Goal: Information Seeking & Learning: Learn about a topic

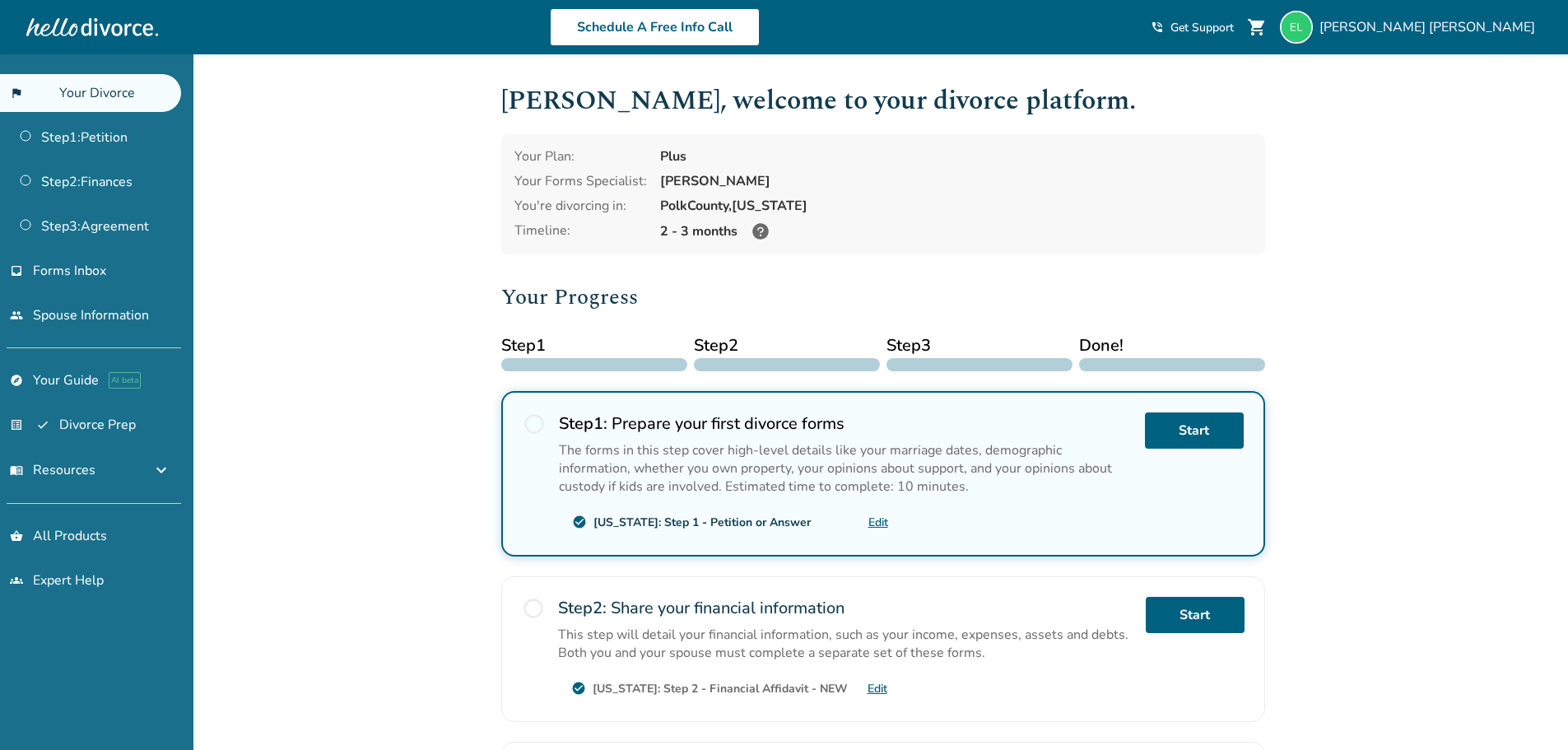
click at [1461, 296] on div "Added to cart [PERSON_NAME] , welcome to your divorce platform. Your Plan: Plus…" at bounding box center [784, 576] width 1568 height 1044
click at [333, 284] on div "Added to cart [PERSON_NAME] , welcome to your divorce platform. Your Plan: Plus…" at bounding box center [784, 576] width 1568 height 1044
click at [1461, 31] on span "[PERSON_NAME]" at bounding box center [1430, 26] width 223 height 18
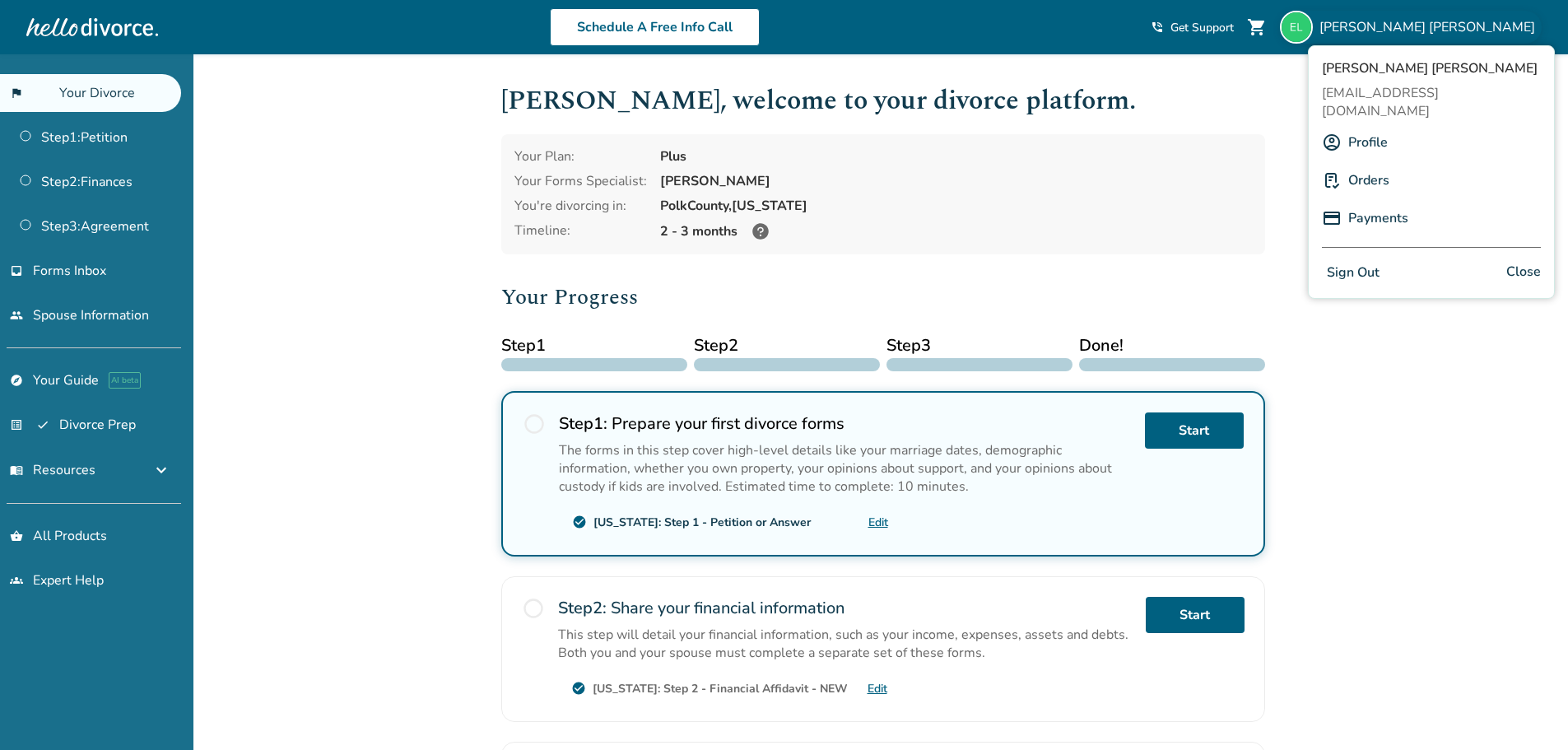
click at [1402, 127] on div "Profile" at bounding box center [1431, 142] width 219 height 31
click at [1381, 127] on link "Profile" at bounding box center [1368, 142] width 39 height 31
click at [370, 347] on div "Added to cart [PERSON_NAME] , welcome to your divorce platform. Your Plan: Plus…" at bounding box center [784, 576] width 1568 height 1044
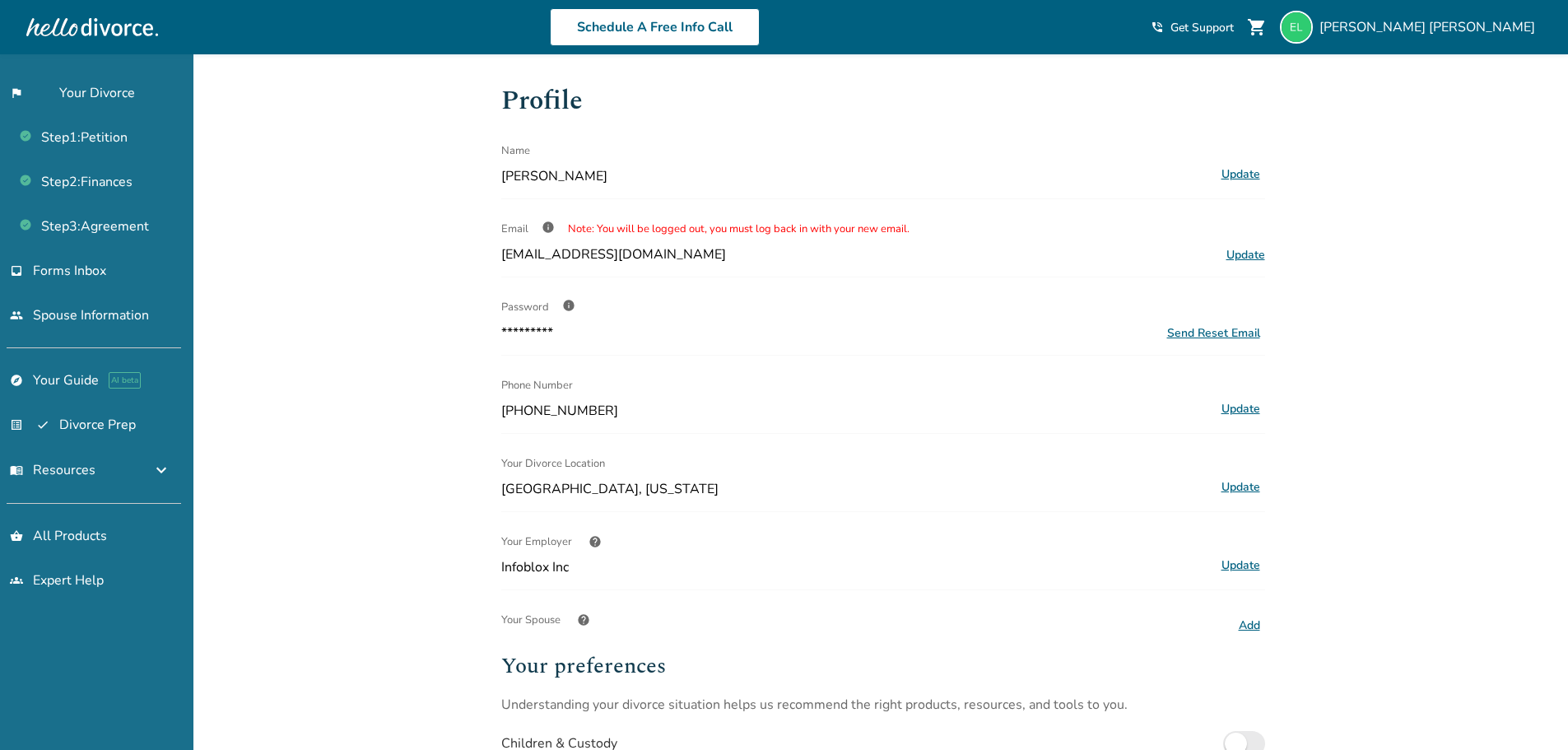
click at [570, 301] on span "info" at bounding box center [569, 305] width 13 height 13
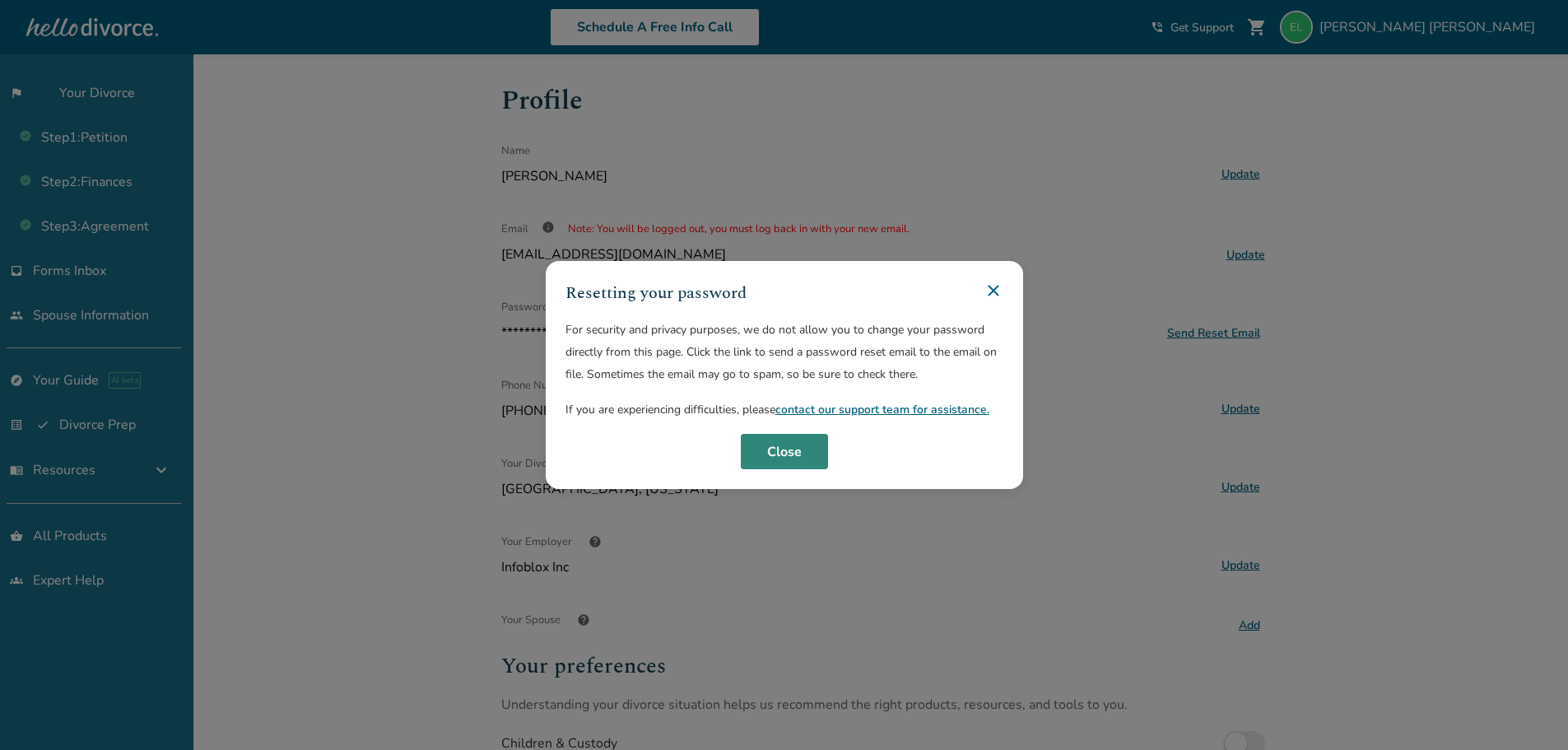
click at [797, 451] on button "Close" at bounding box center [784, 452] width 87 height 36
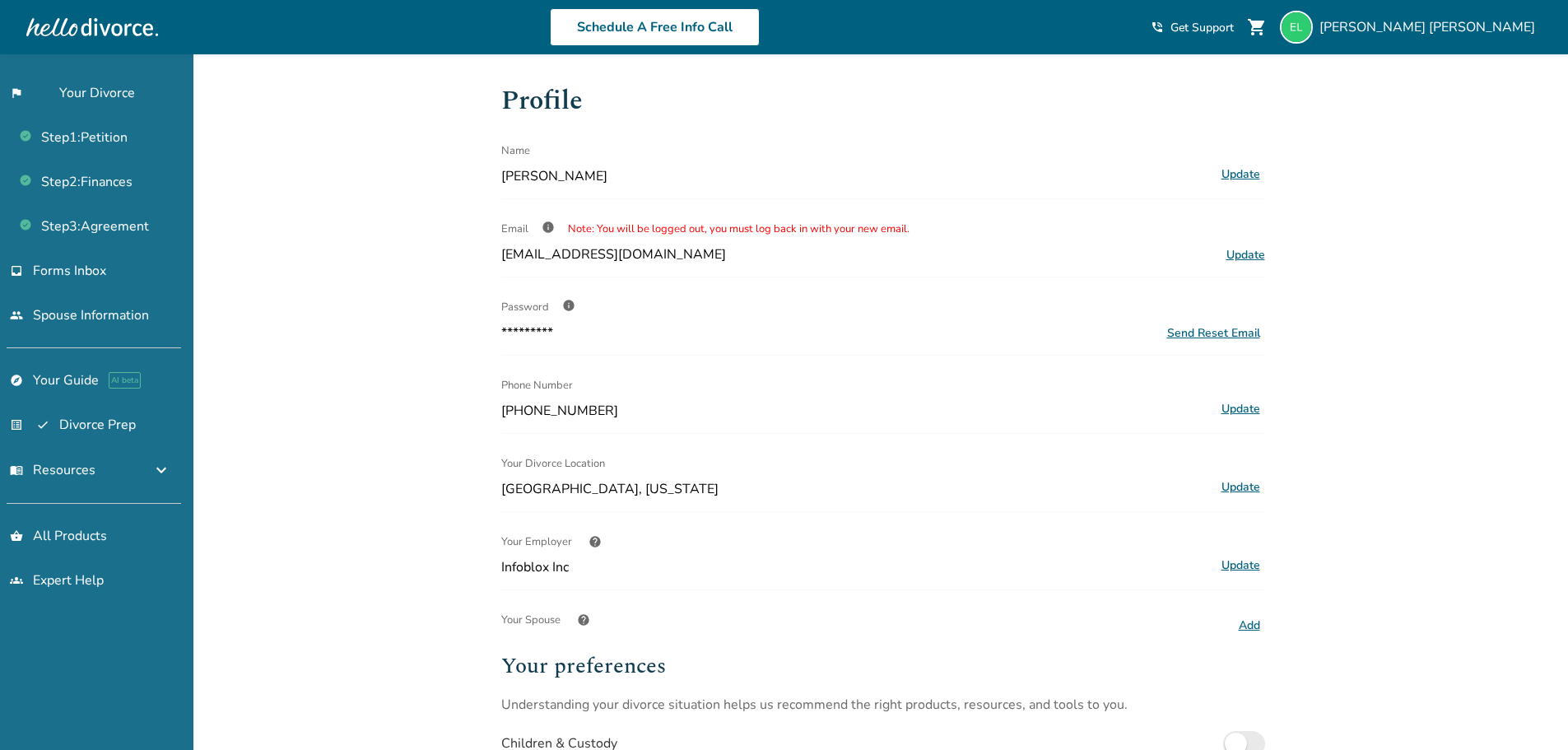
click at [1443, 319] on div "Added to cart Profile Name [PERSON_NAME] Update Email info Note: You will be lo…" at bounding box center [784, 576] width 1568 height 1045
click at [1387, 257] on div "Added to cart Profile Name Elizabeth Linares Update Email info Note: You will b…" at bounding box center [784, 576] width 1568 height 1045
click at [80, 91] on link "flag_2 Your Divorce" at bounding box center [91, 93] width 181 height 37
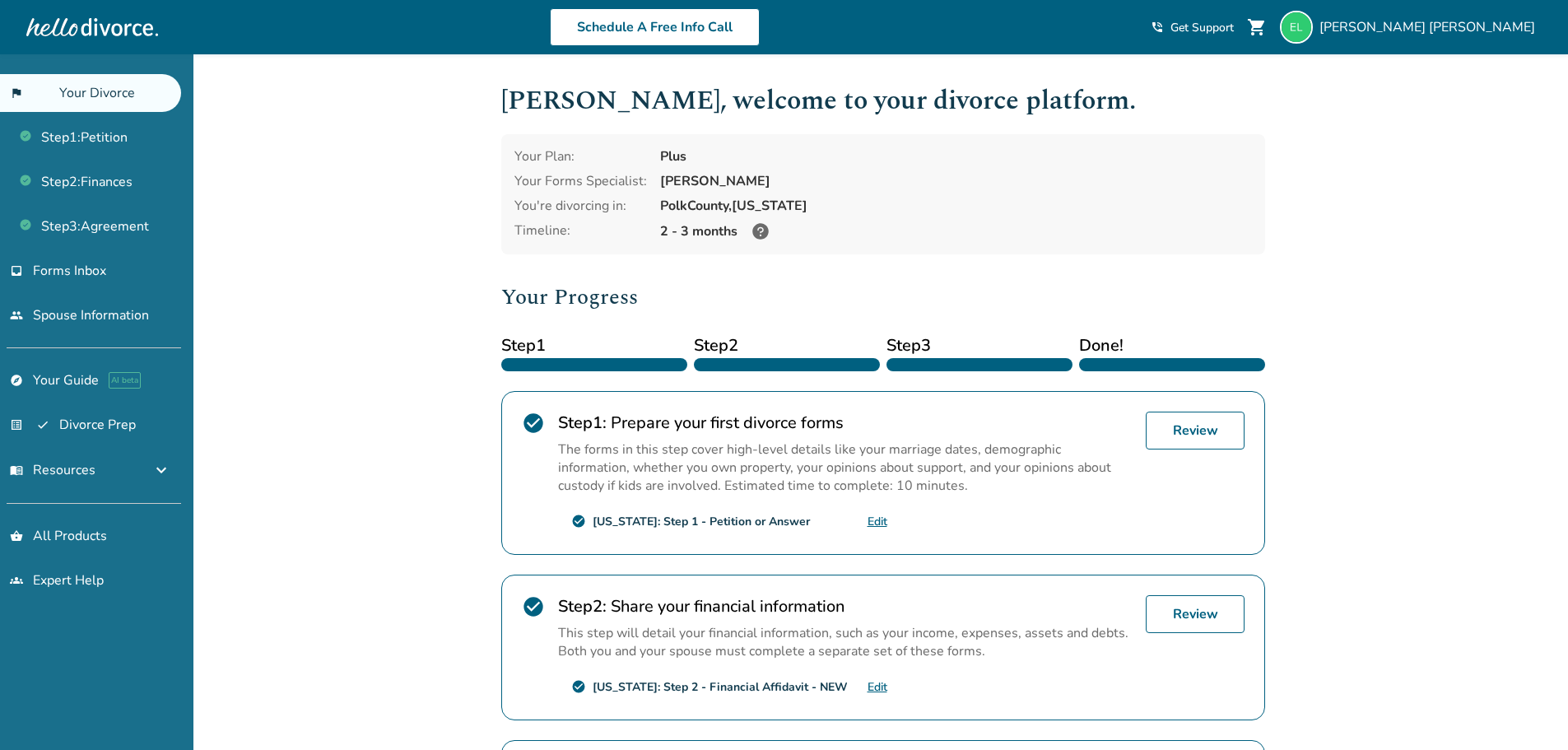
click at [387, 458] on div "Added to cart [PERSON_NAME] , welcome to your divorce platform. Your Plan: Plus…" at bounding box center [784, 575] width 1568 height 1042
click at [1490, 21] on span "Elizabeth Linares" at bounding box center [1430, 26] width 223 height 18
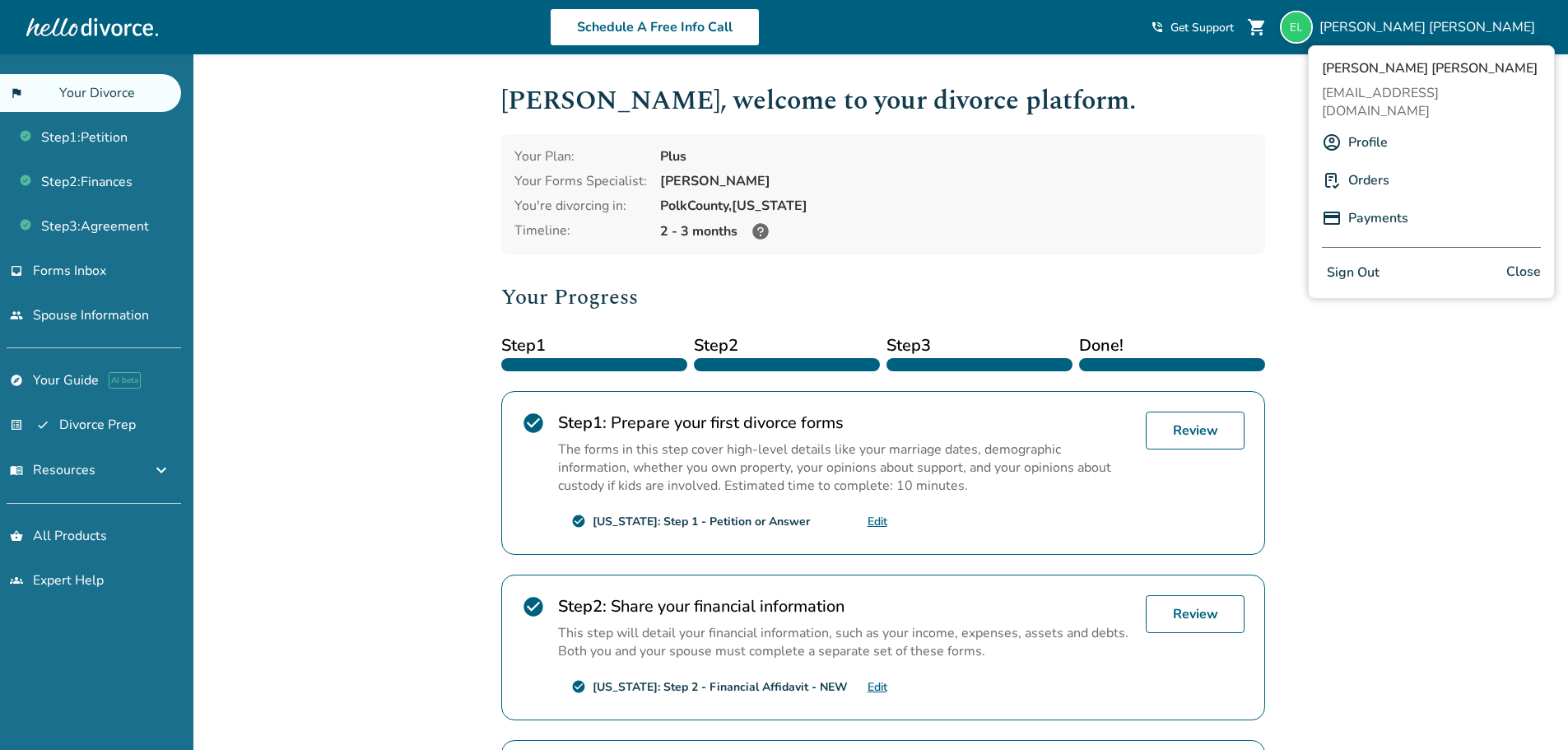
click at [1359, 127] on link "Profile" at bounding box center [1368, 142] width 39 height 31
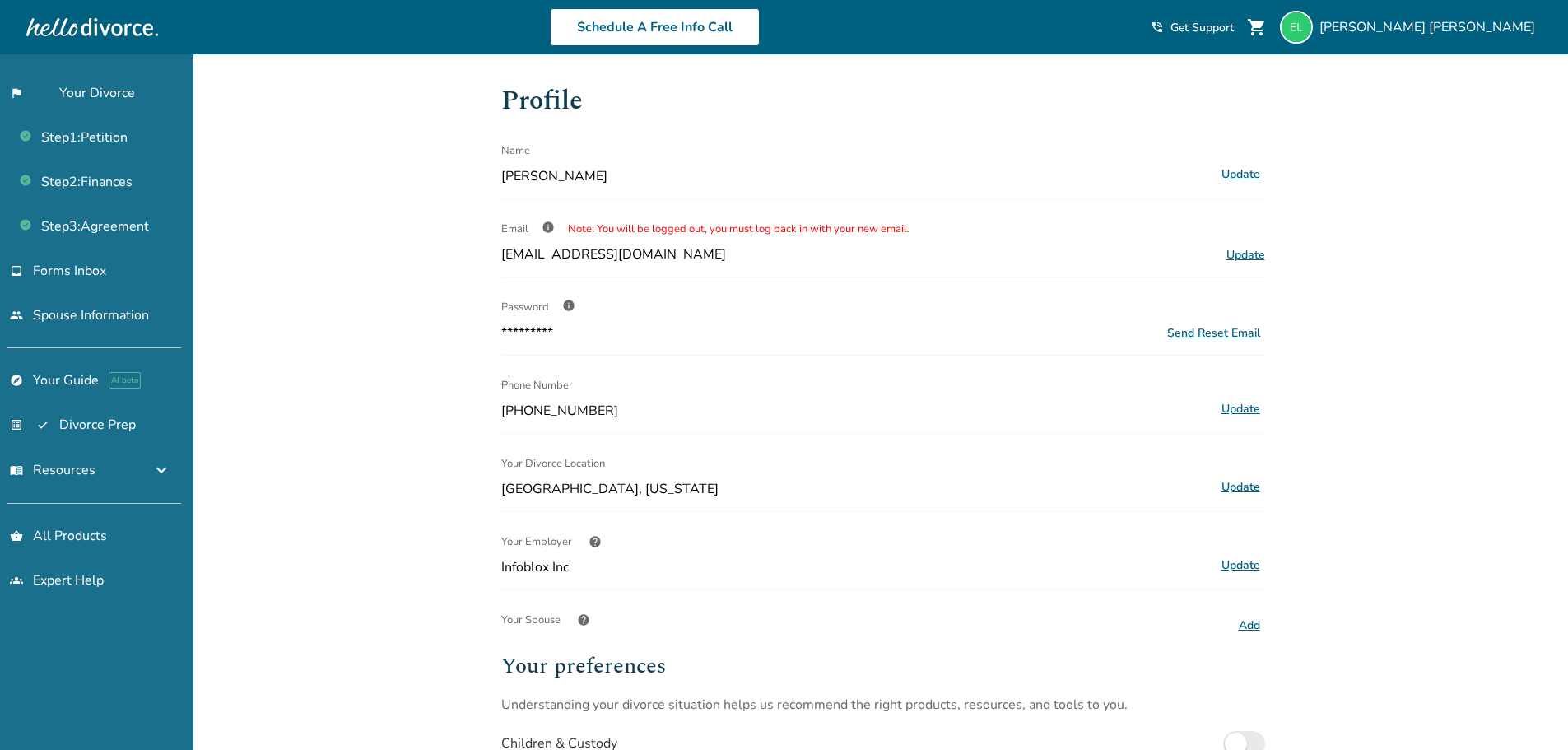
click at [1243, 330] on div "Send Reset Email" at bounding box center [1213, 333] width 93 height 16
click at [1478, 27] on span "Elizabeth Linares" at bounding box center [1430, 26] width 223 height 18
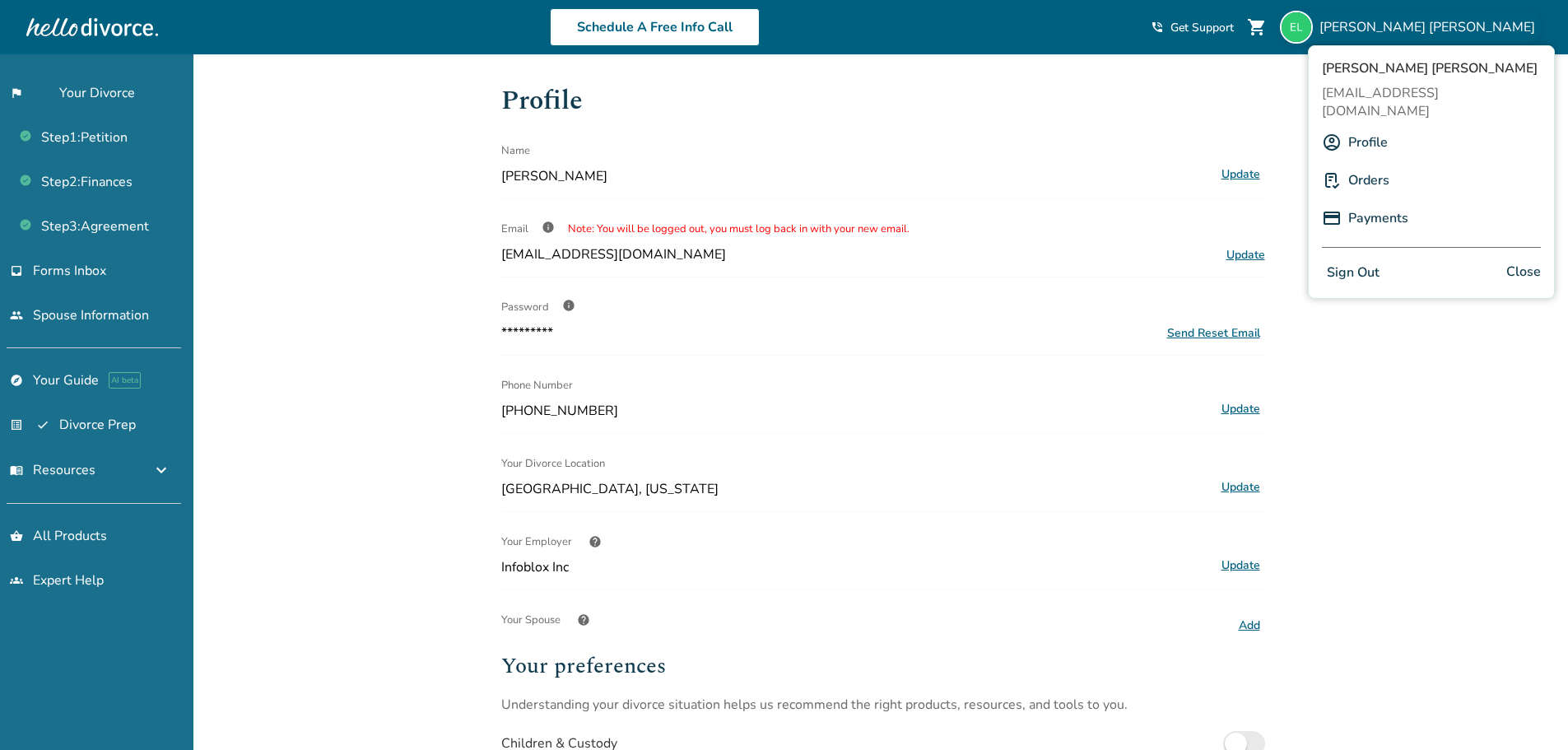
click at [1364, 261] on button "Sign Out" at bounding box center [1353, 273] width 63 height 24
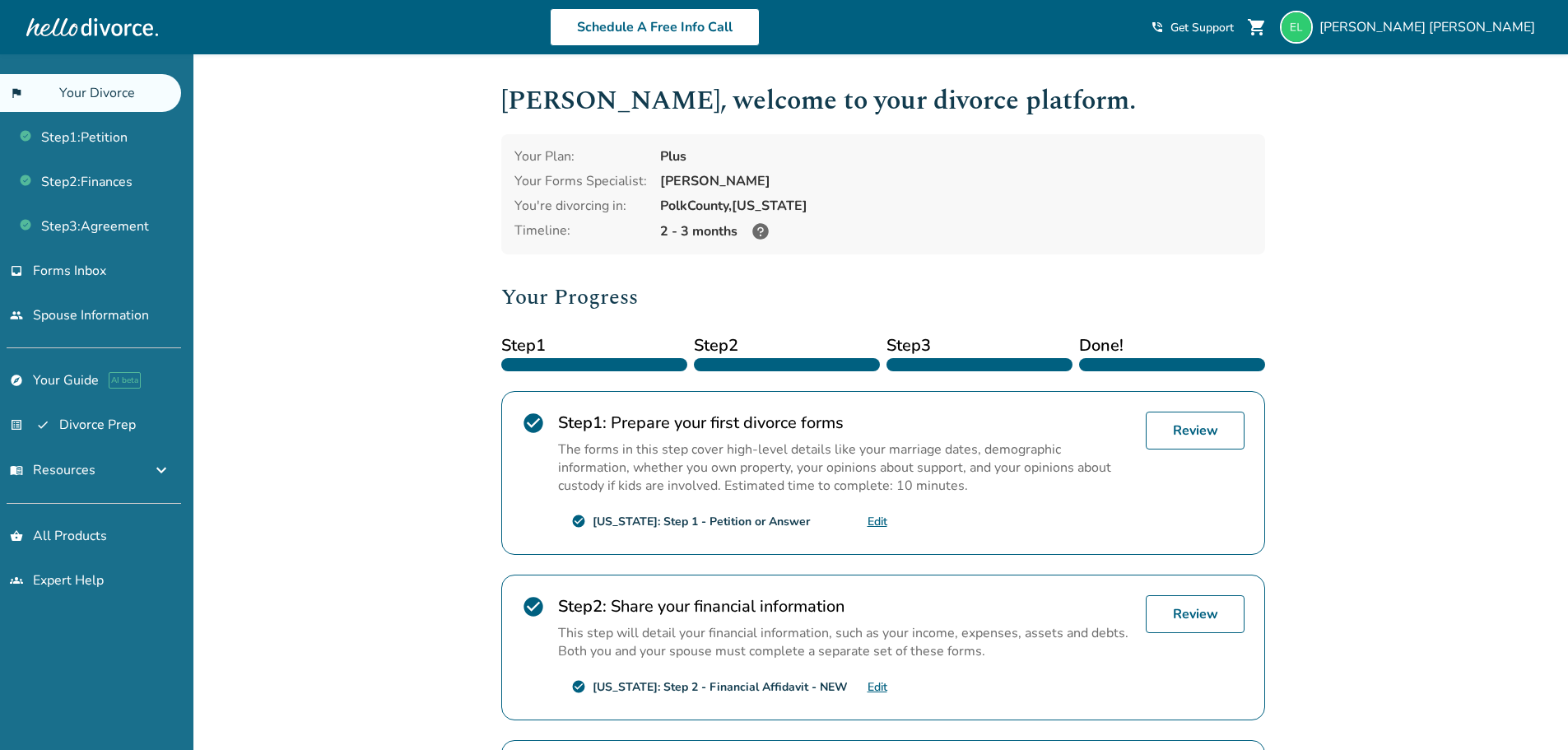
click at [1409, 272] on div "Added to cart [PERSON_NAME] , welcome to your divorce platform. Your Plan: Plus…" at bounding box center [784, 575] width 1568 height 1042
click at [1351, 363] on div "Added to cart [PERSON_NAME] , welcome to your divorce platform. Your Plan: Plus…" at bounding box center [784, 575] width 1568 height 1042
click at [445, 441] on div "Added to cart [PERSON_NAME] , welcome to your divorce platform. Your Plan: Plus…" at bounding box center [784, 575] width 1568 height 1042
click at [69, 574] on link "groups Expert Help" at bounding box center [91, 580] width 181 height 37
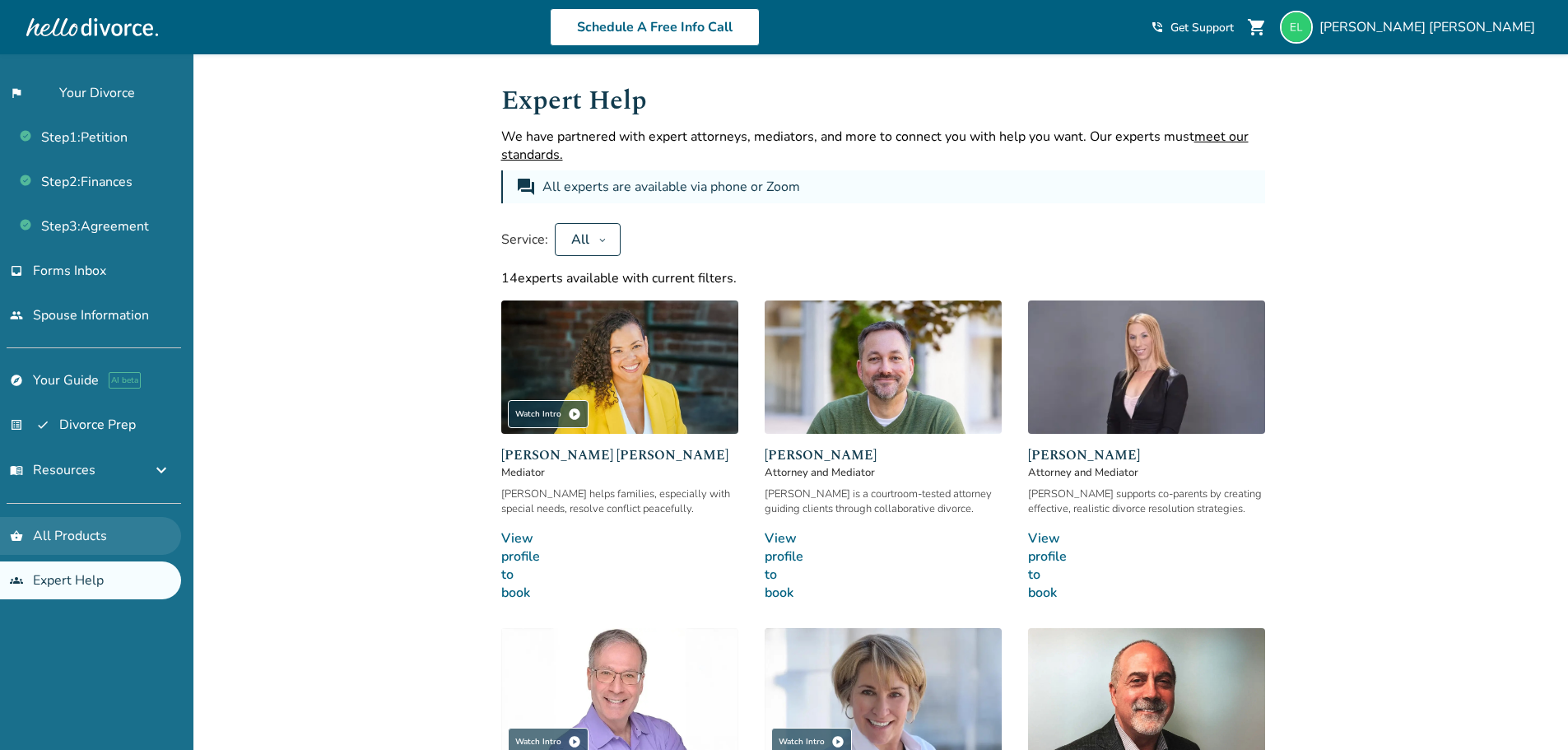
click at [88, 531] on link "shopping_basket All Products" at bounding box center [91, 536] width 181 height 37
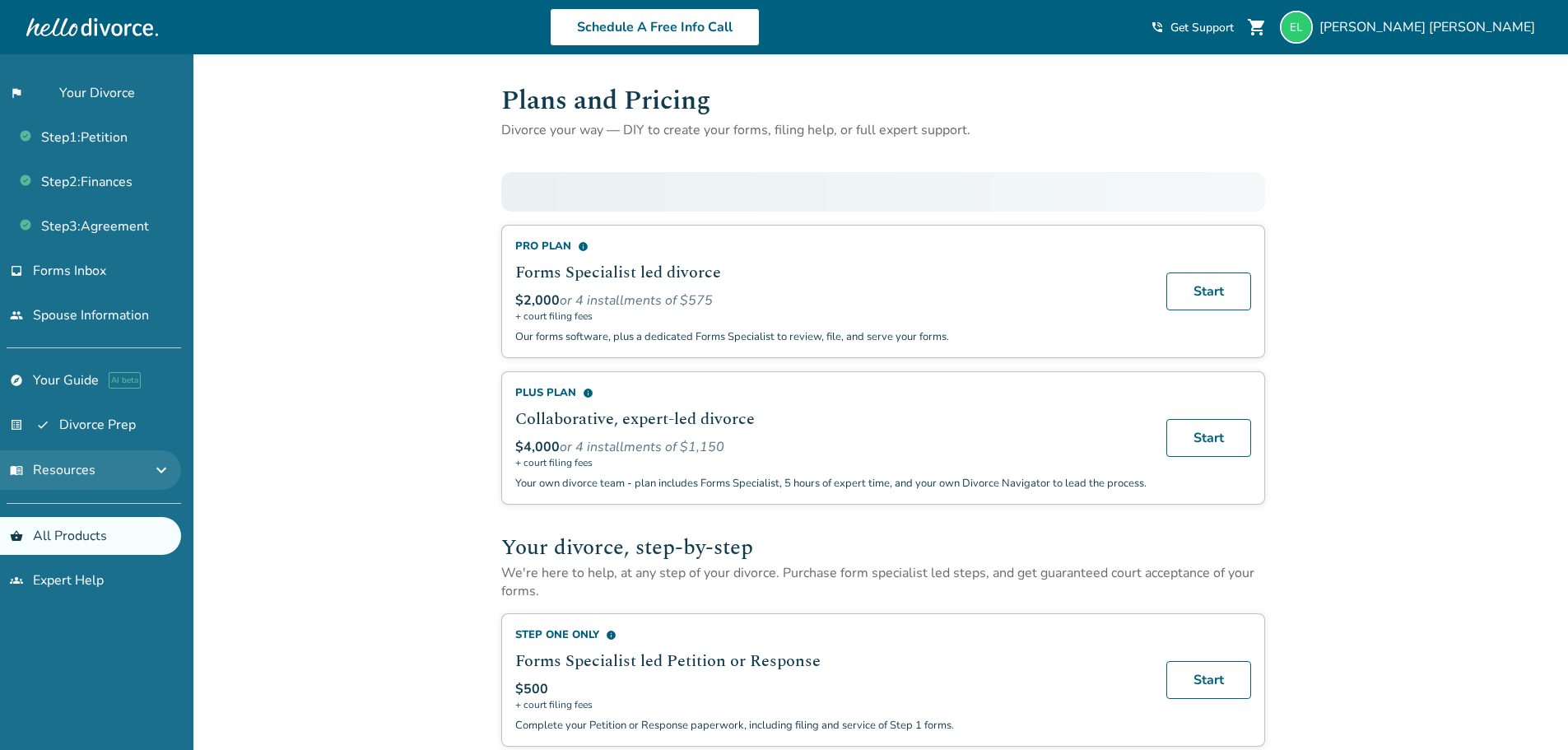
click at [164, 469] on span "expand_more" at bounding box center [161, 469] width 20 height 20
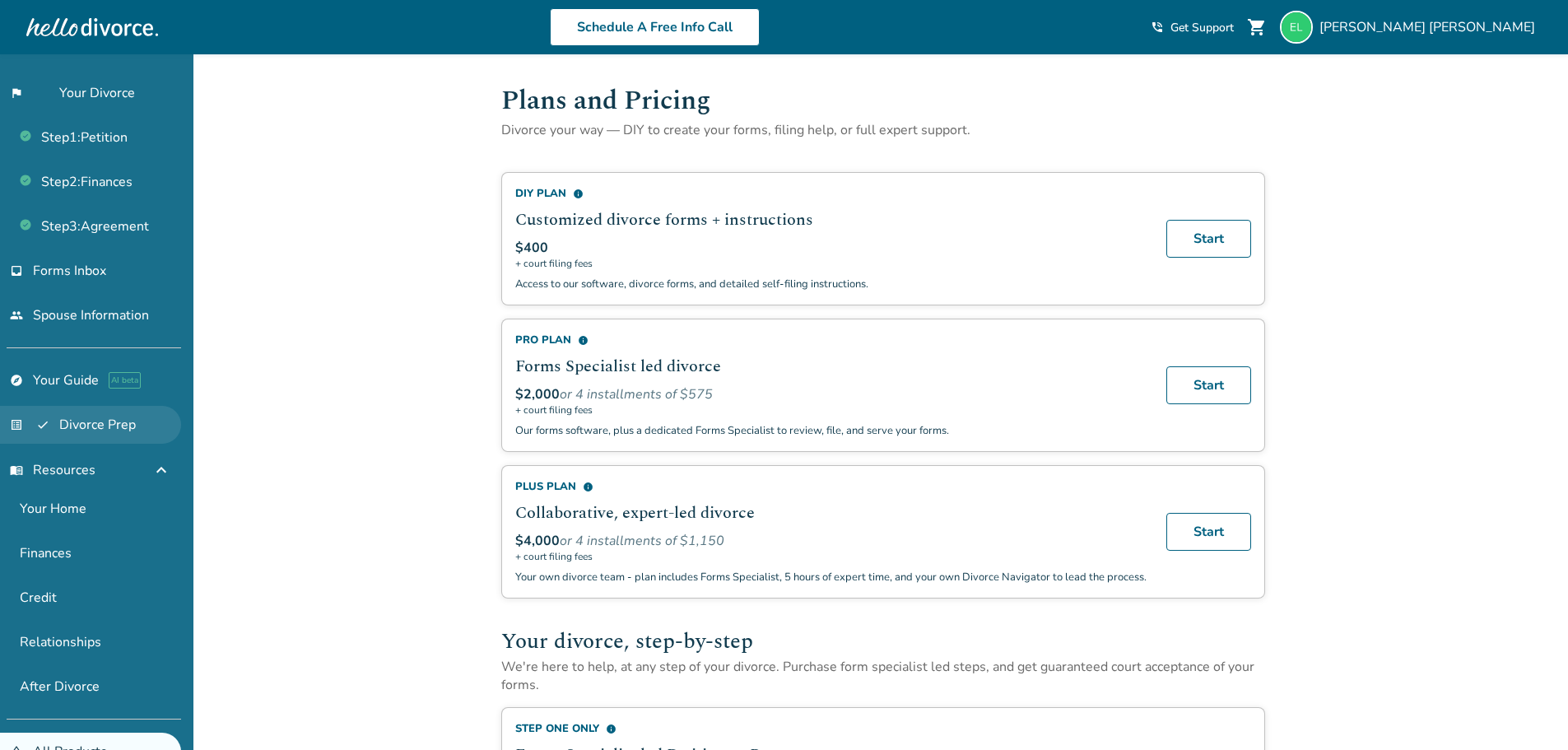
click at [98, 424] on link "list_alt_check Divorce Prep" at bounding box center [91, 425] width 181 height 37
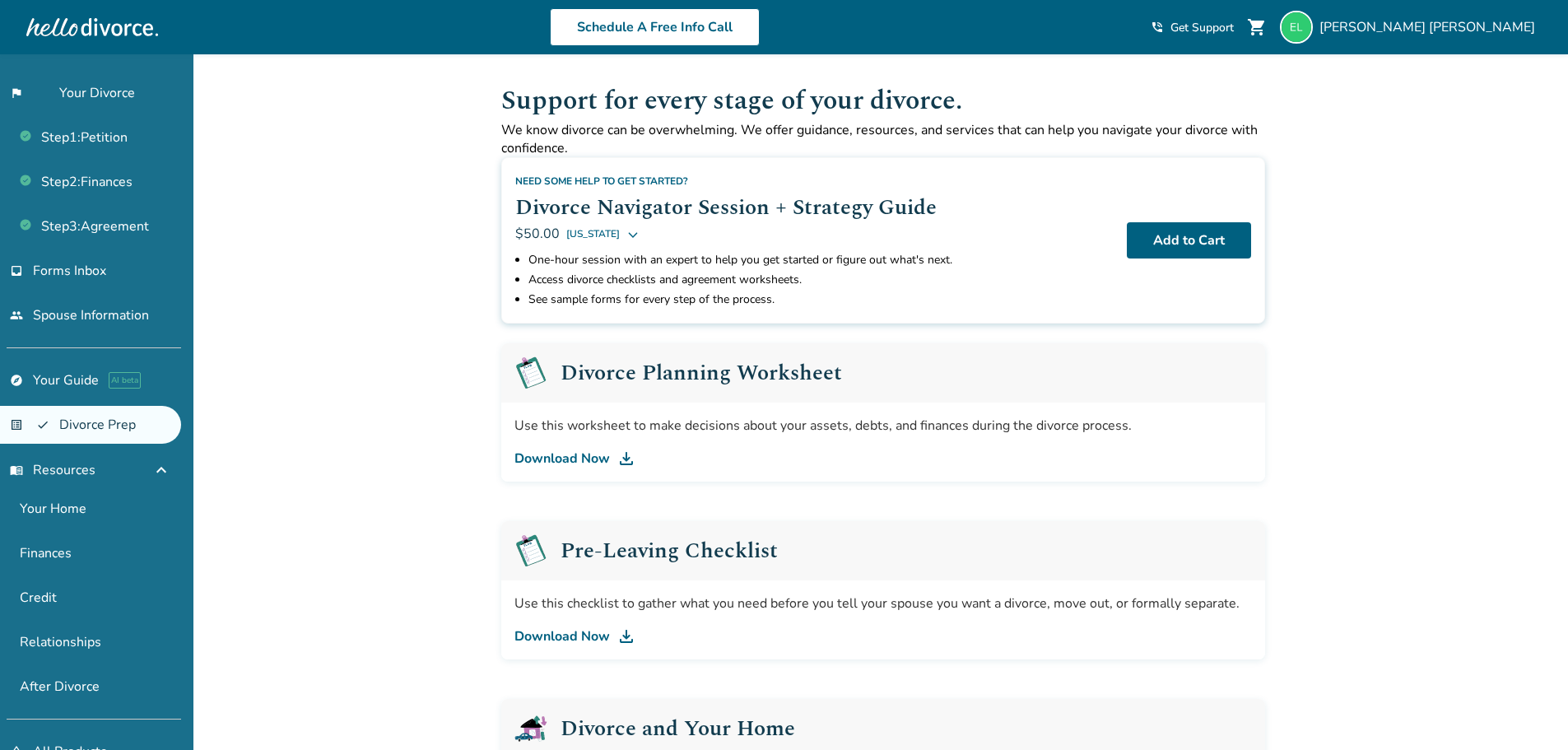
click at [79, 266] on span "Forms Inbox" at bounding box center [69, 270] width 73 height 18
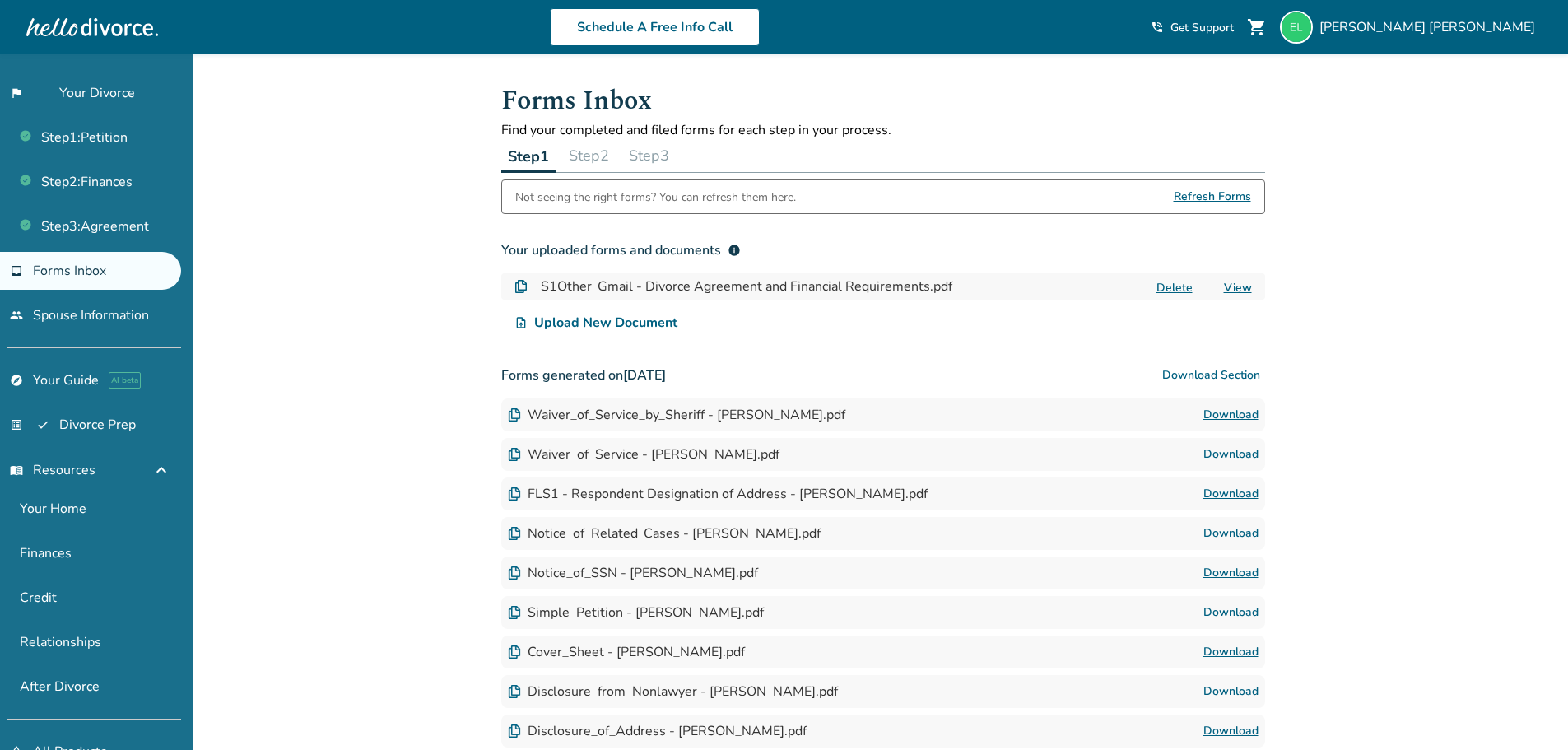
click at [347, 305] on div "Added to cart Forms Inbox Find your completed and filed forms for each step in …" at bounding box center [784, 471] width 1568 height 834
click at [586, 156] on button "Step 2" at bounding box center [588, 155] width 53 height 33
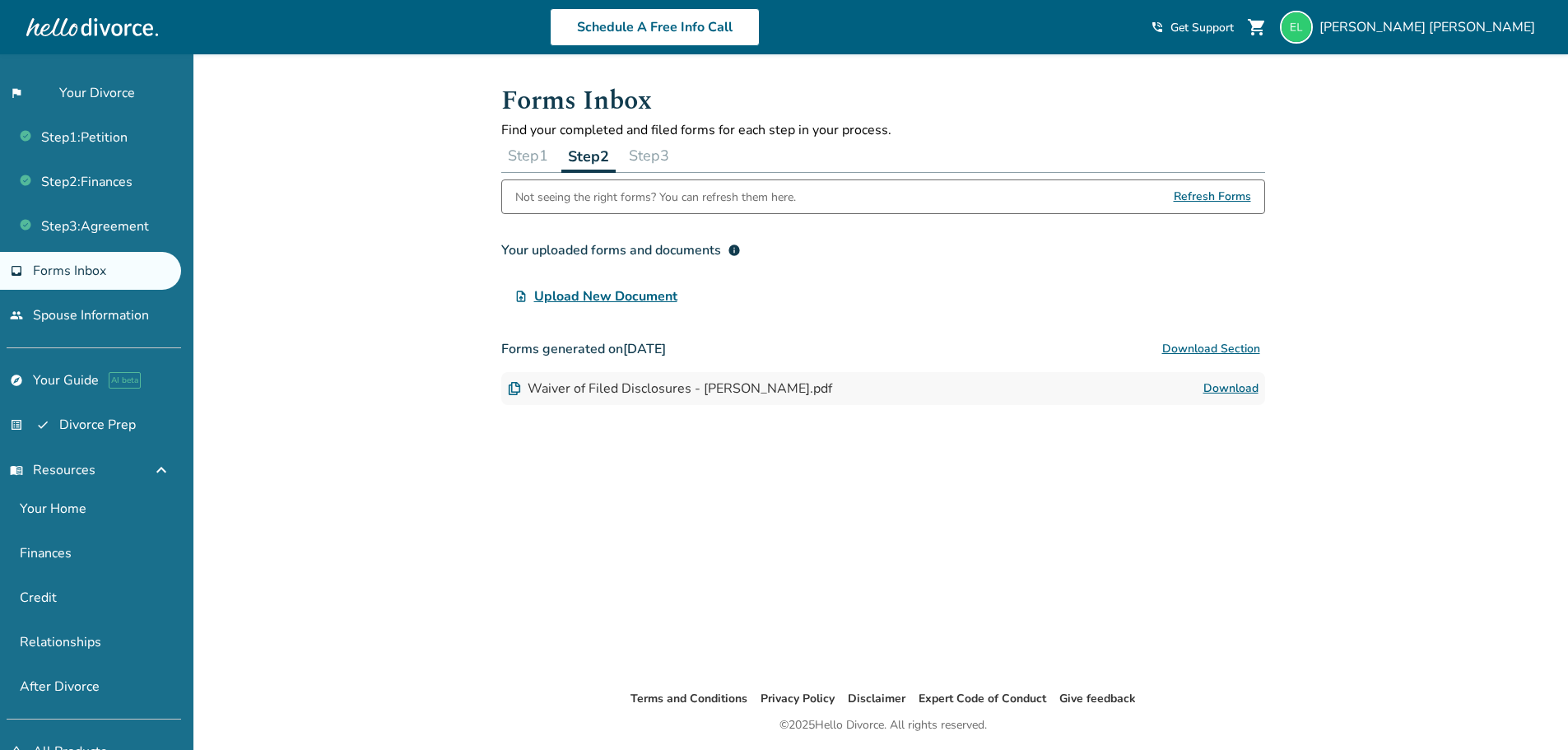
click at [661, 159] on button "Step 3" at bounding box center [648, 155] width 53 height 33
click at [601, 154] on button "Step 2" at bounding box center [588, 155] width 53 height 33
click at [651, 150] on button "Step 3" at bounding box center [648, 155] width 53 height 33
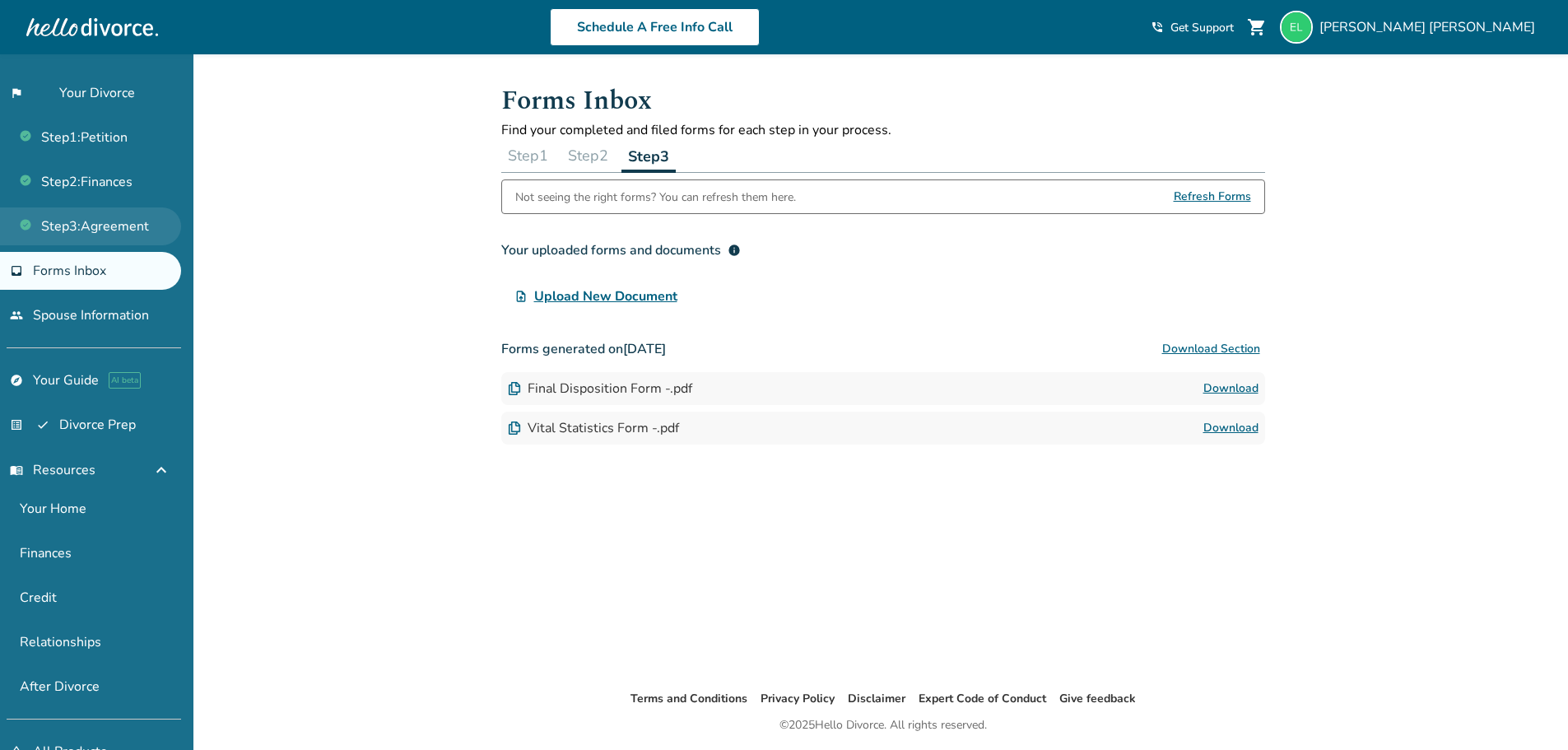
click at [124, 228] on link "Step 3 : Agreement" at bounding box center [91, 226] width 181 height 37
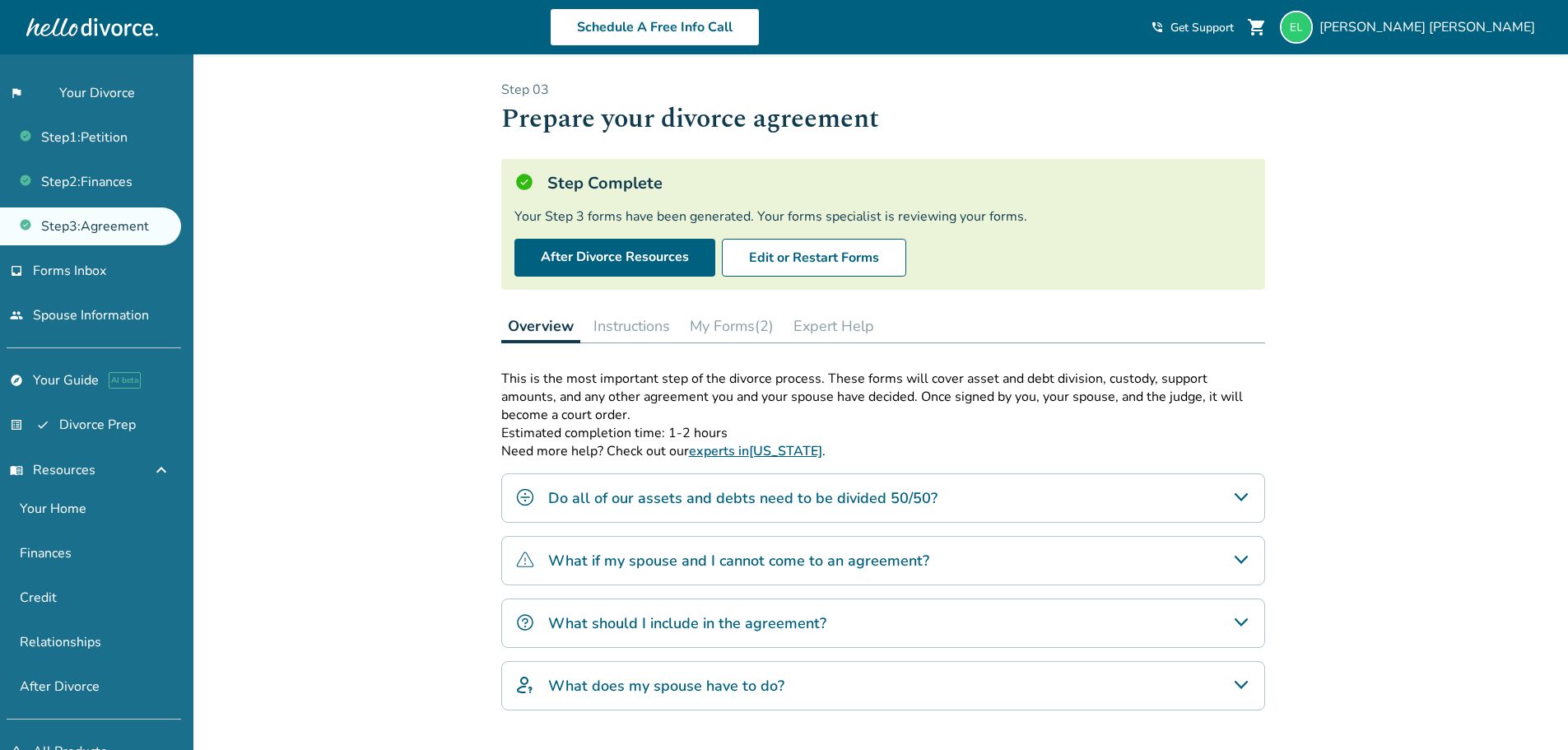
click at [745, 323] on button "My Forms (2)" at bounding box center [732, 325] width 97 height 33
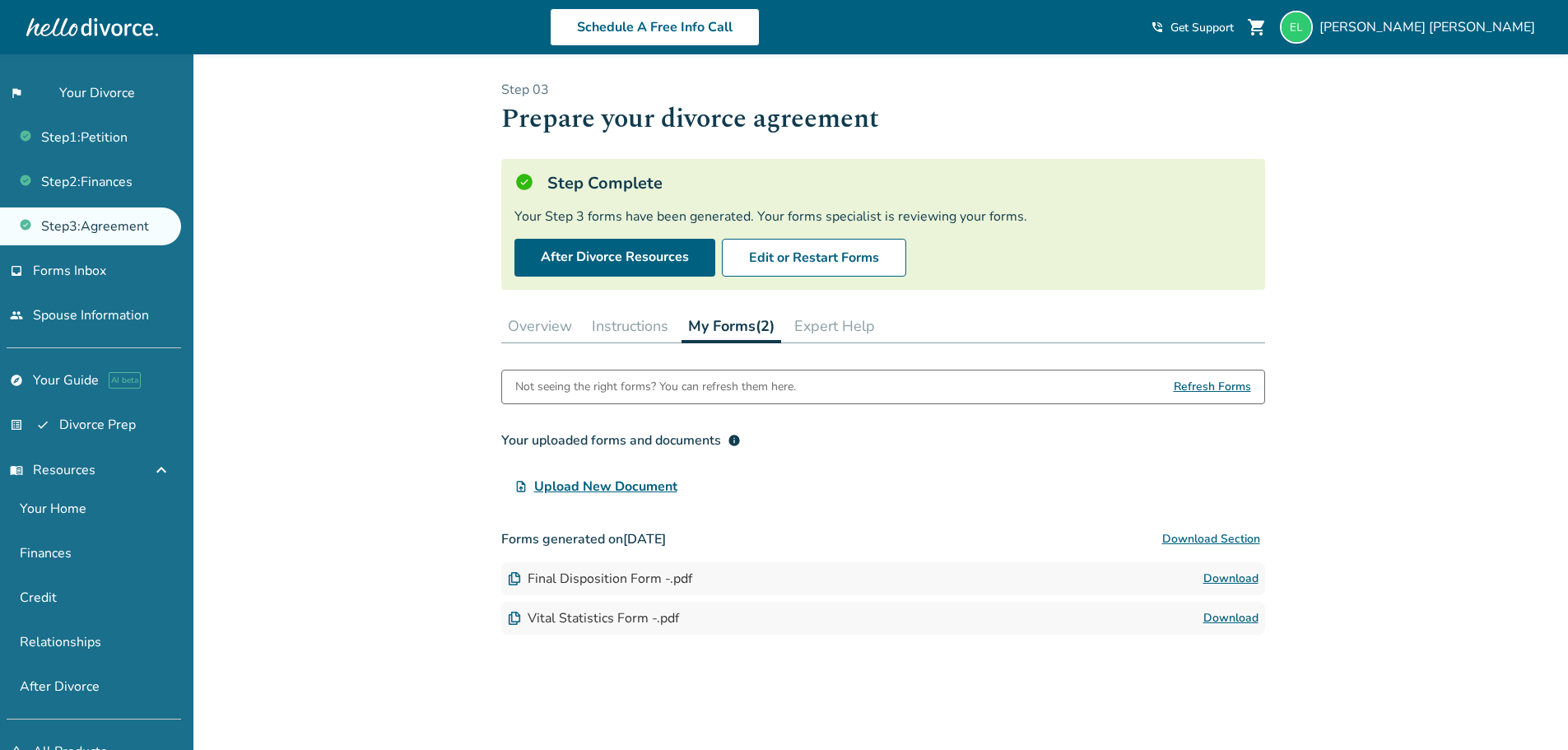
click at [838, 325] on button "Expert Help" at bounding box center [835, 325] width 94 height 33
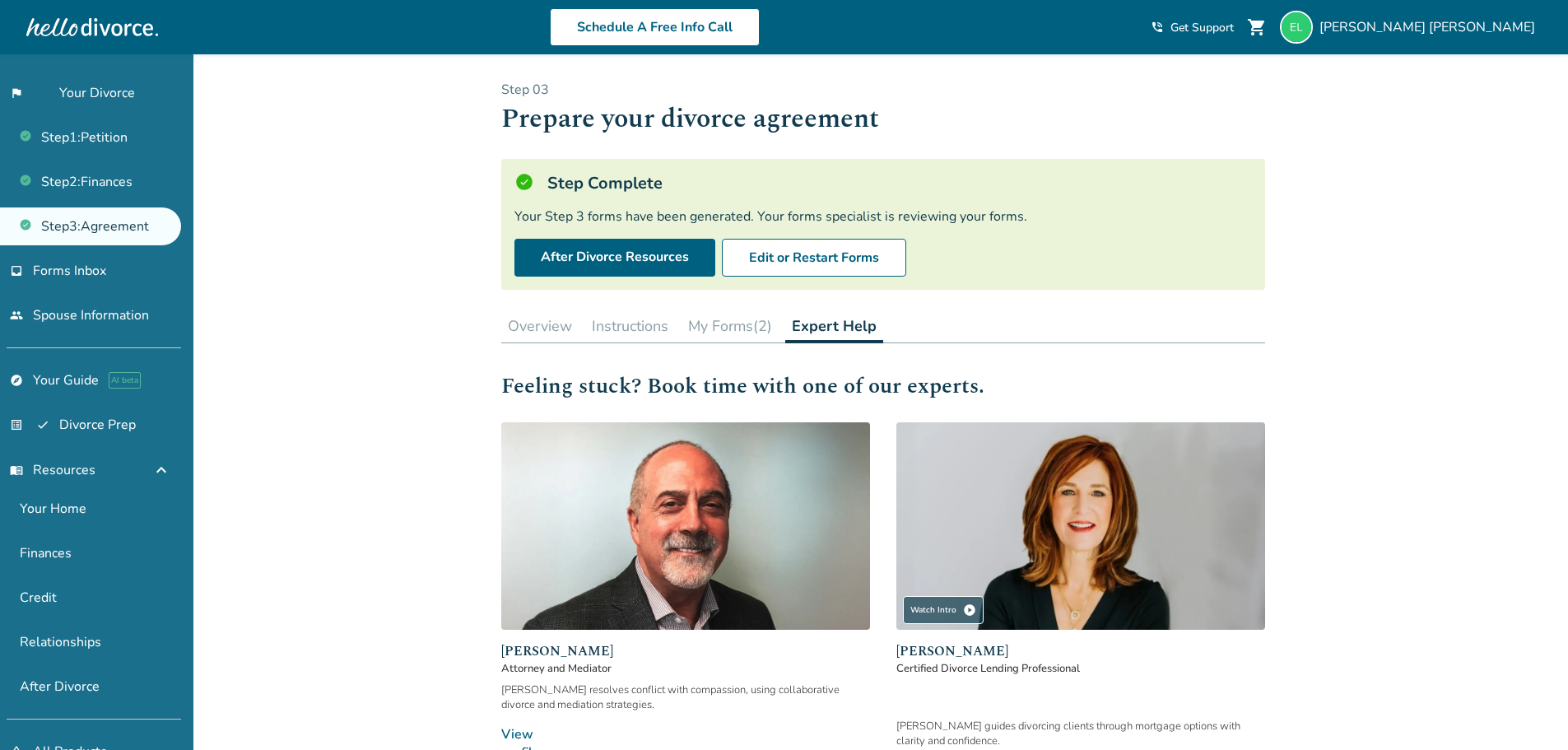
click at [565, 327] on button "Overview" at bounding box center [540, 325] width 78 height 33
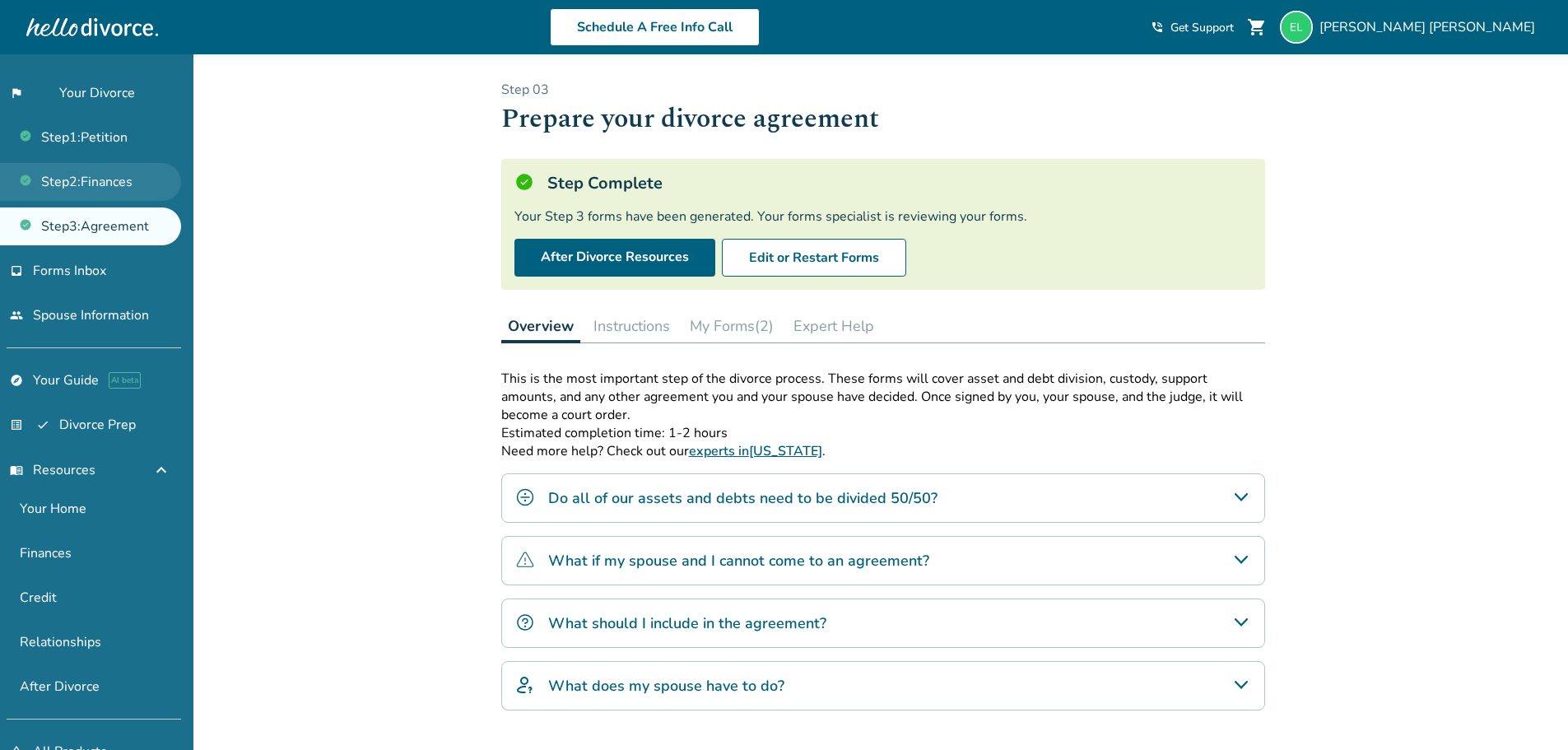
click at [123, 188] on link "Step 2 : Finances" at bounding box center [91, 181] width 181 height 37
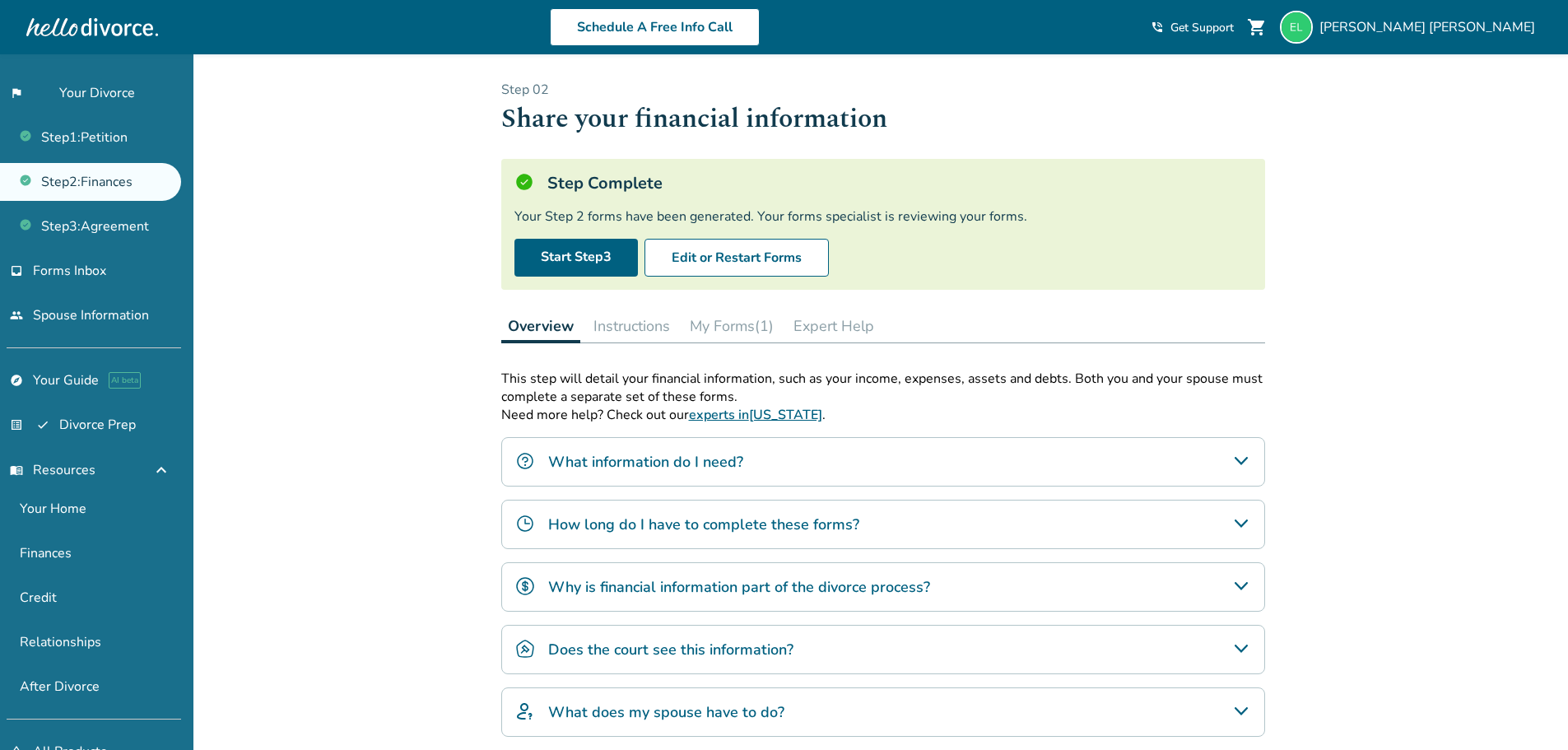
click at [755, 334] on button "My Forms (1)" at bounding box center [732, 325] width 97 height 33
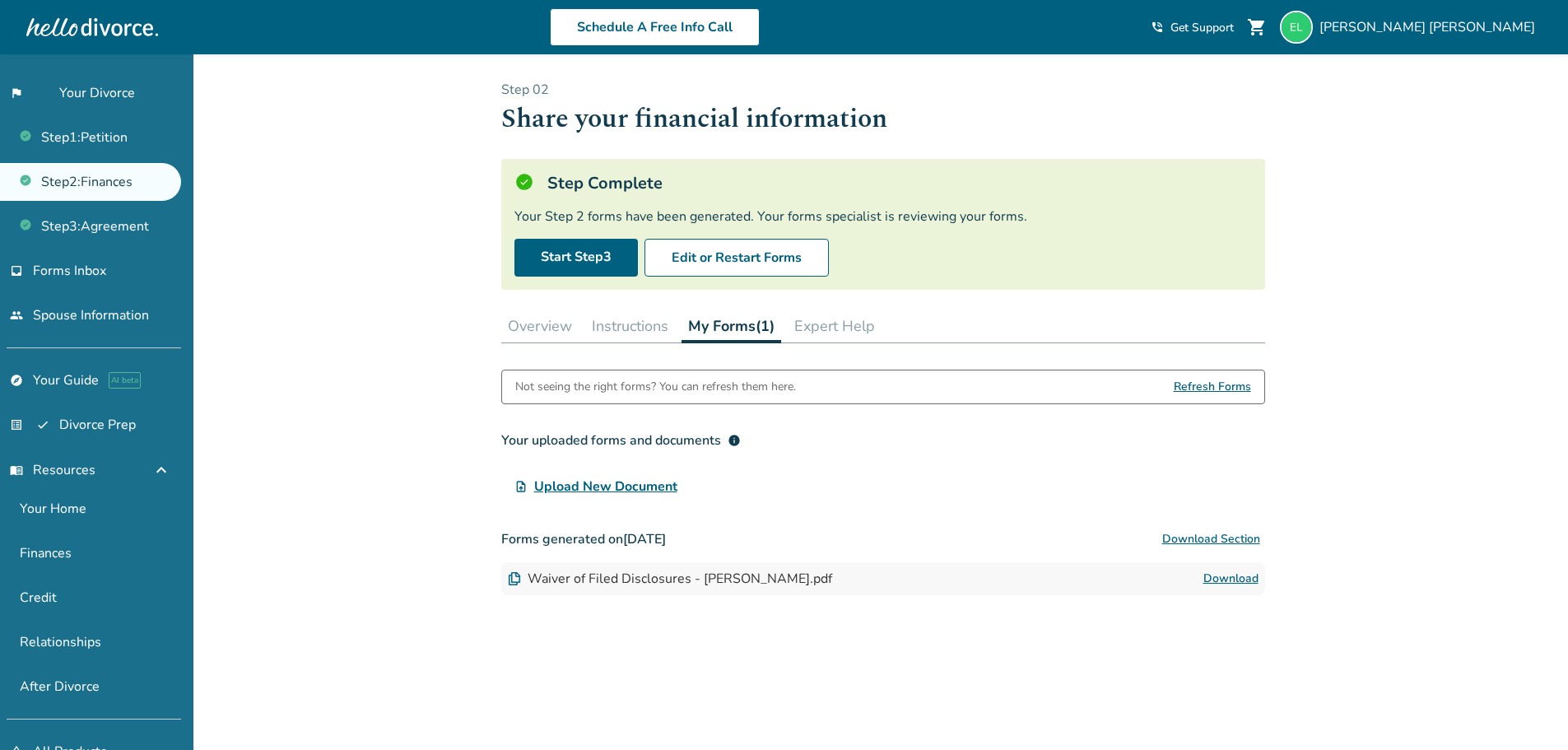
click at [523, 328] on button "Overview" at bounding box center [540, 325] width 78 height 33
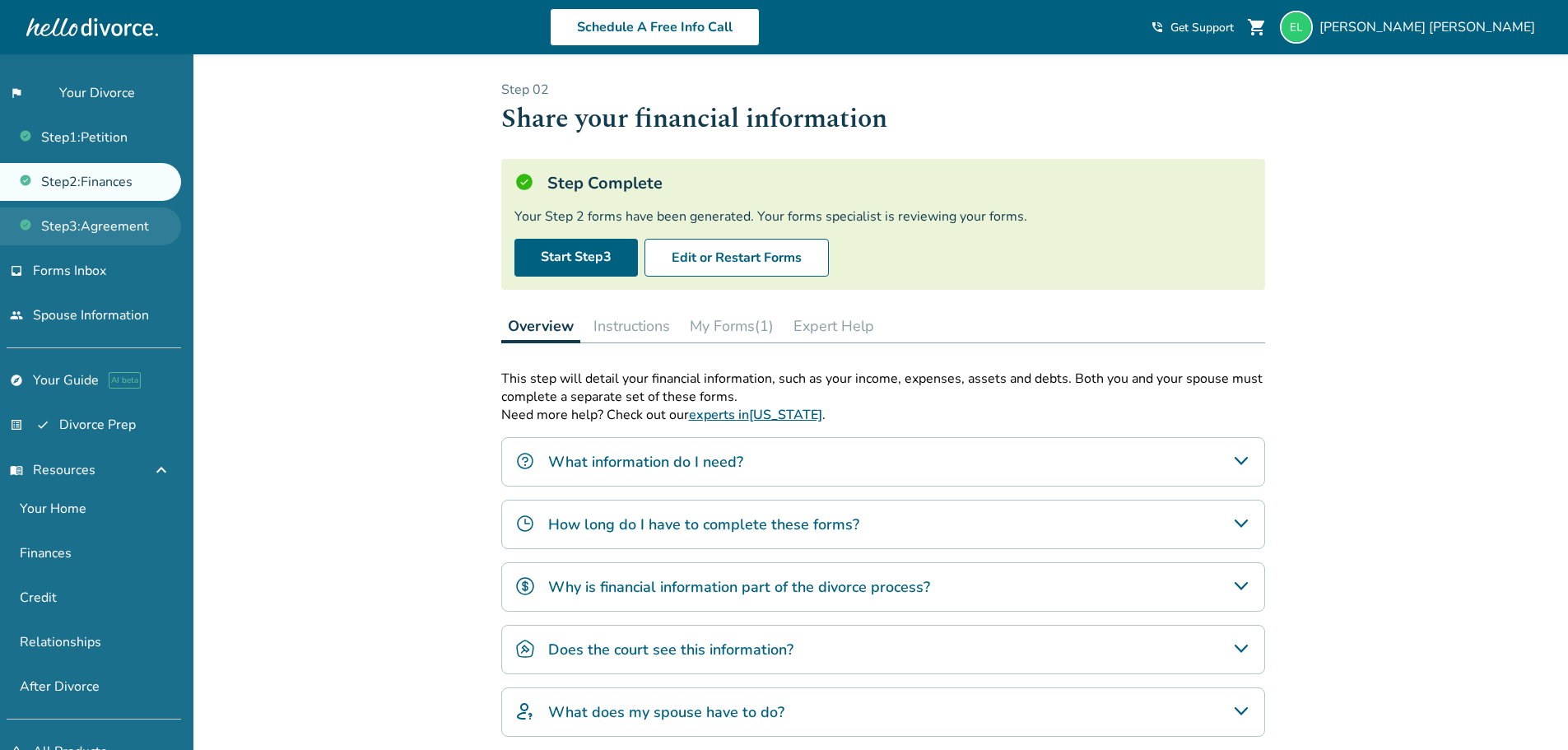
click at [134, 224] on link "Step 3 : Agreement" at bounding box center [91, 226] width 181 height 37
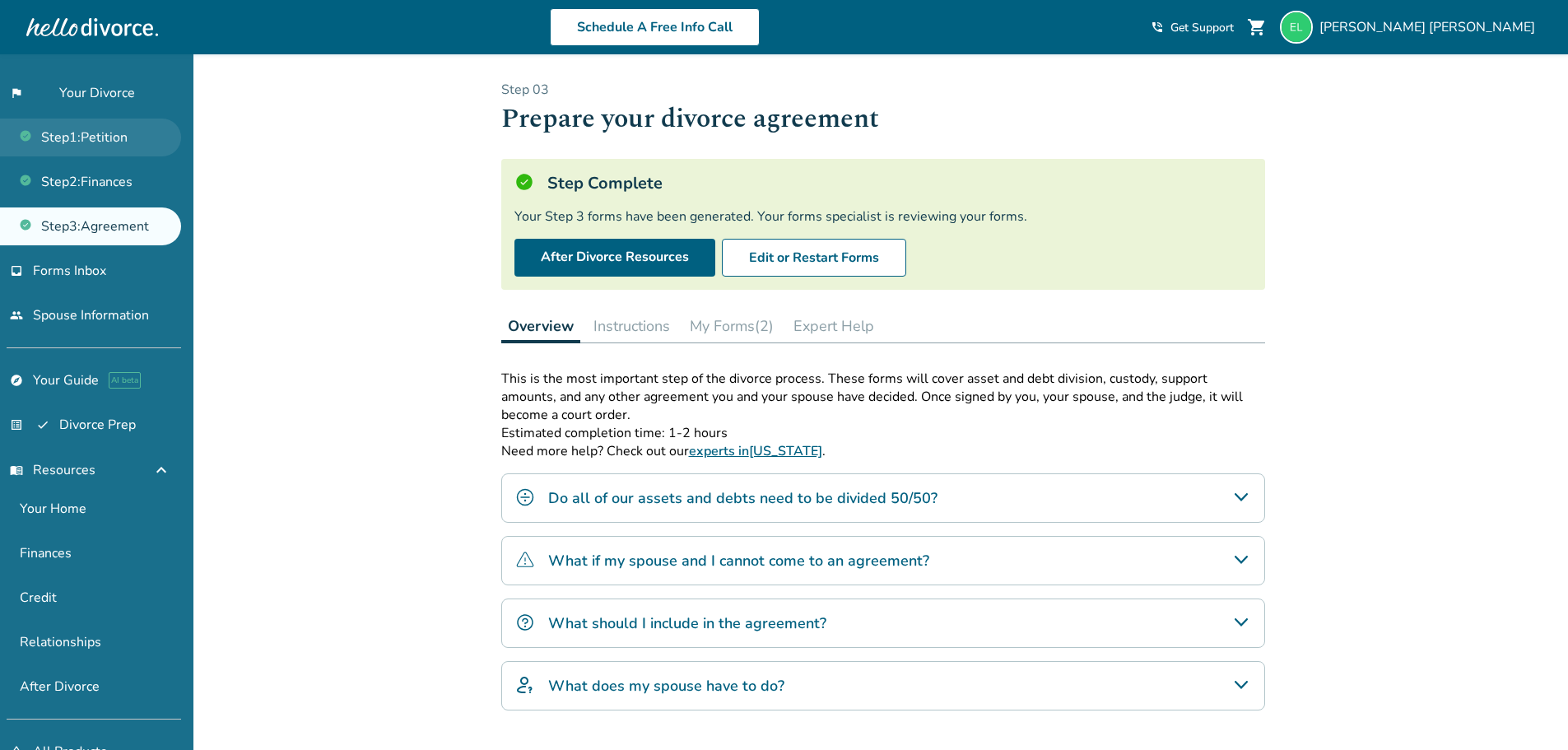
click at [116, 127] on link "Step 1 : Petition" at bounding box center [91, 137] width 181 height 37
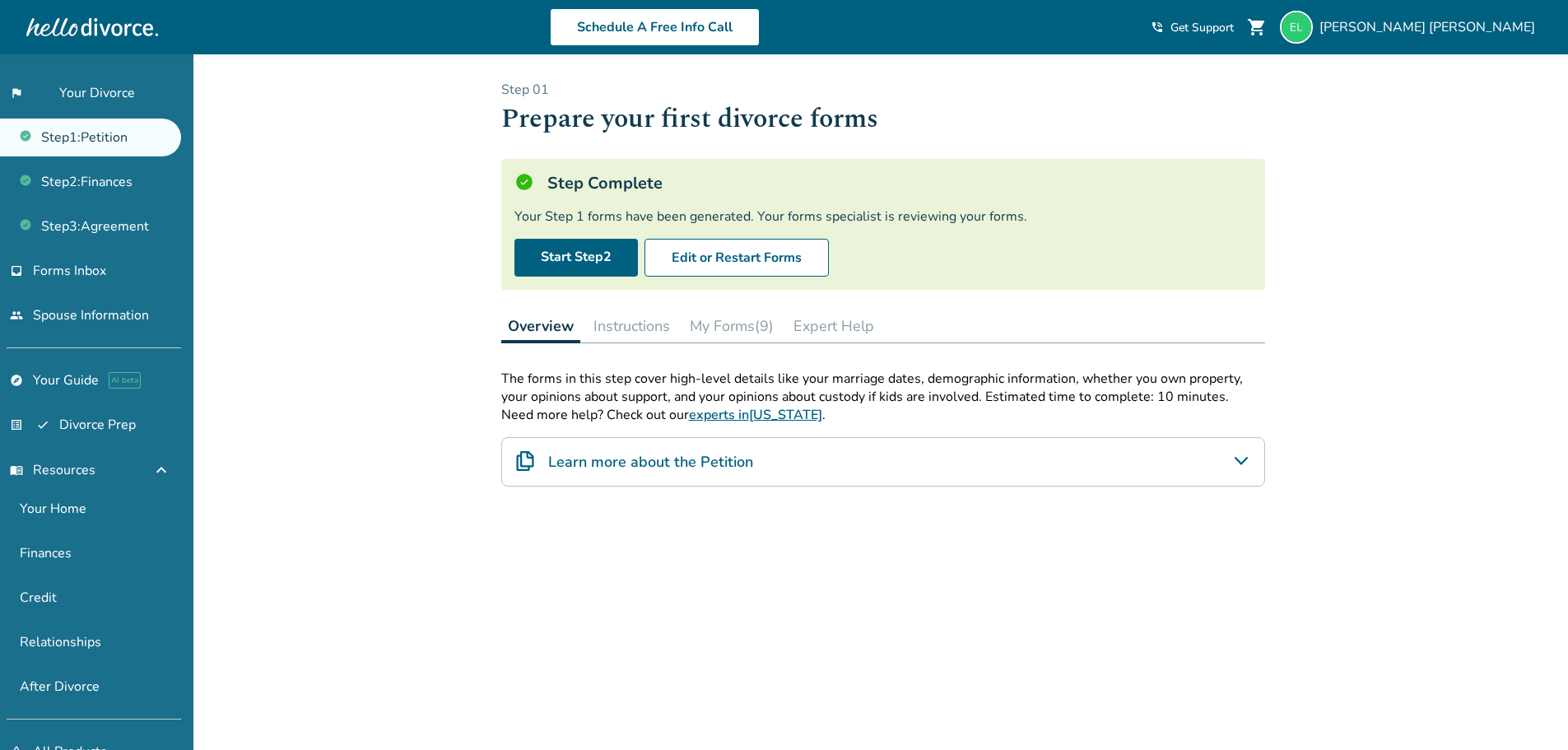
click at [424, 378] on div "Added to cart Step 0 1 Prepare your first divorce forms Step Complete Your Step…" at bounding box center [784, 468] width 1568 height 827
click at [747, 325] on button "My Forms (9)" at bounding box center [732, 325] width 97 height 33
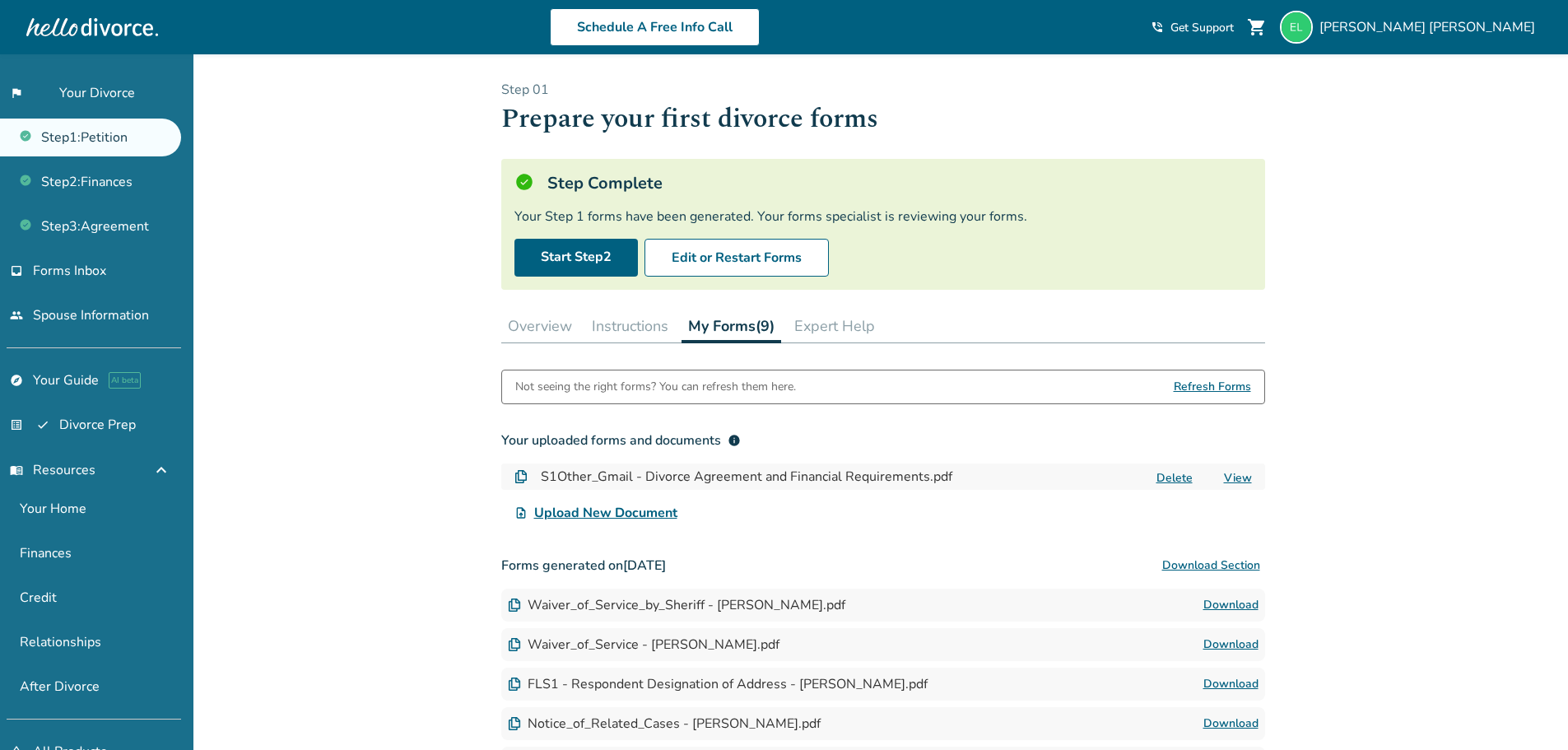
click at [819, 325] on button "Expert Help" at bounding box center [835, 325] width 94 height 33
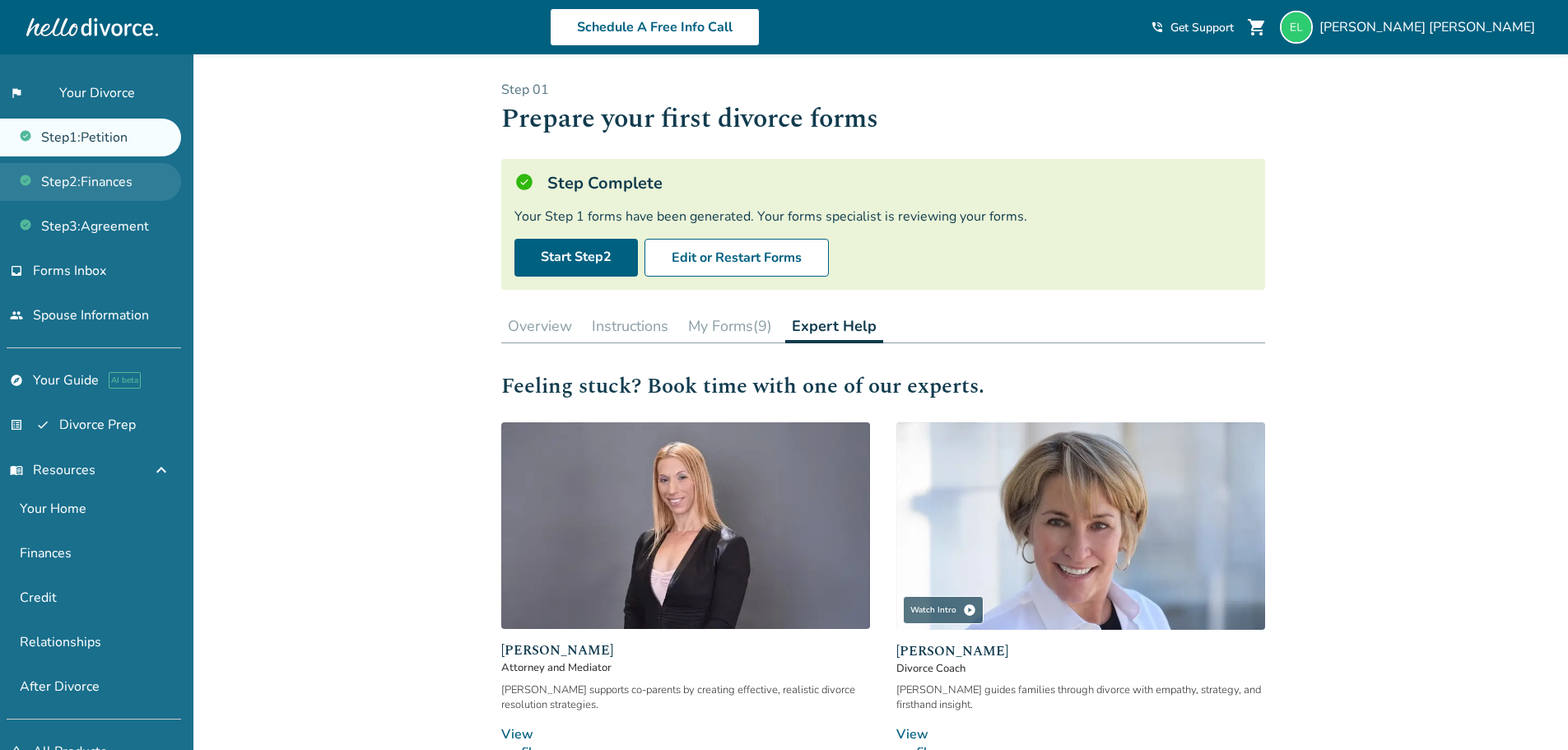
click at [117, 189] on link "Step 2 : Finances" at bounding box center [91, 181] width 181 height 37
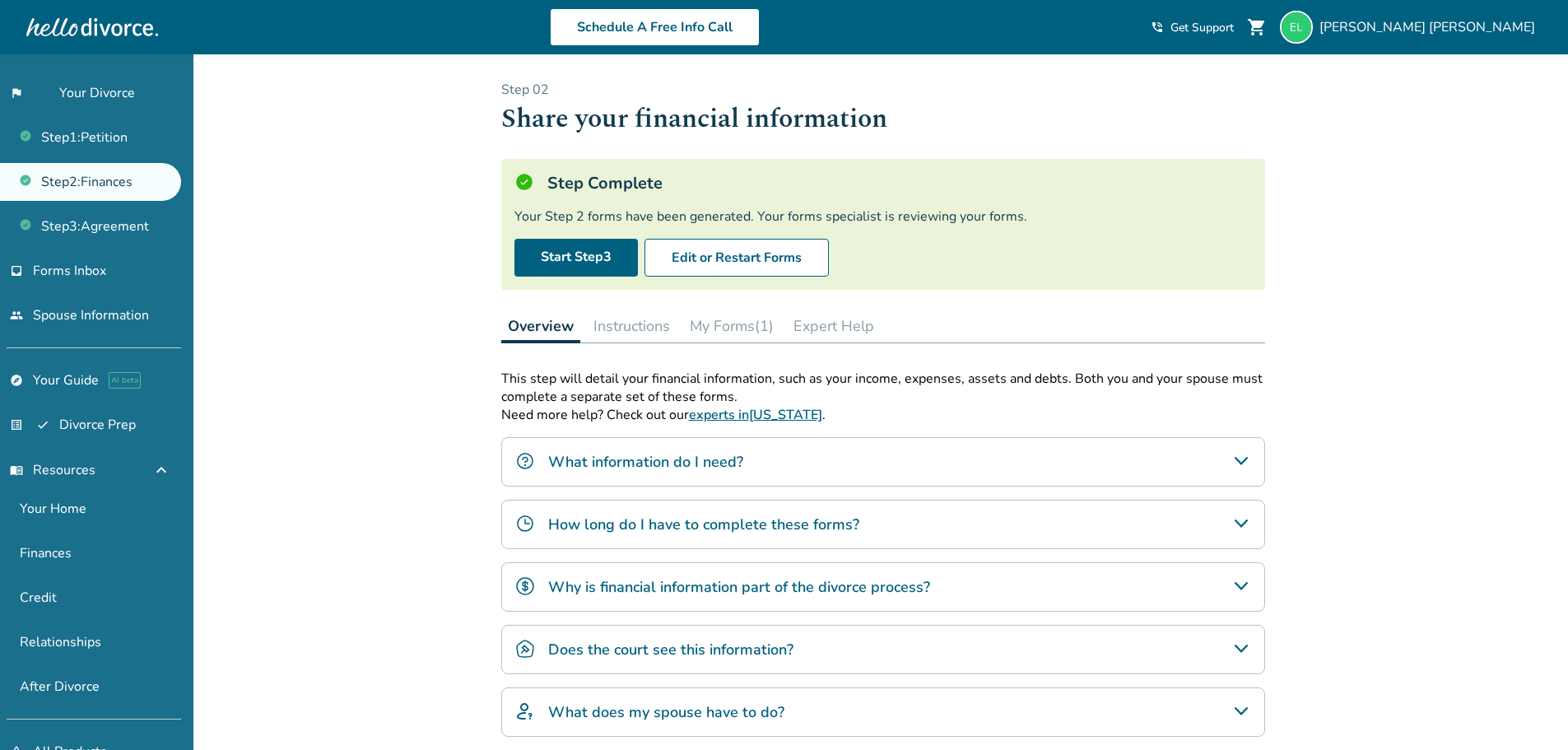
click at [849, 327] on button "Expert Help" at bounding box center [834, 325] width 94 height 33
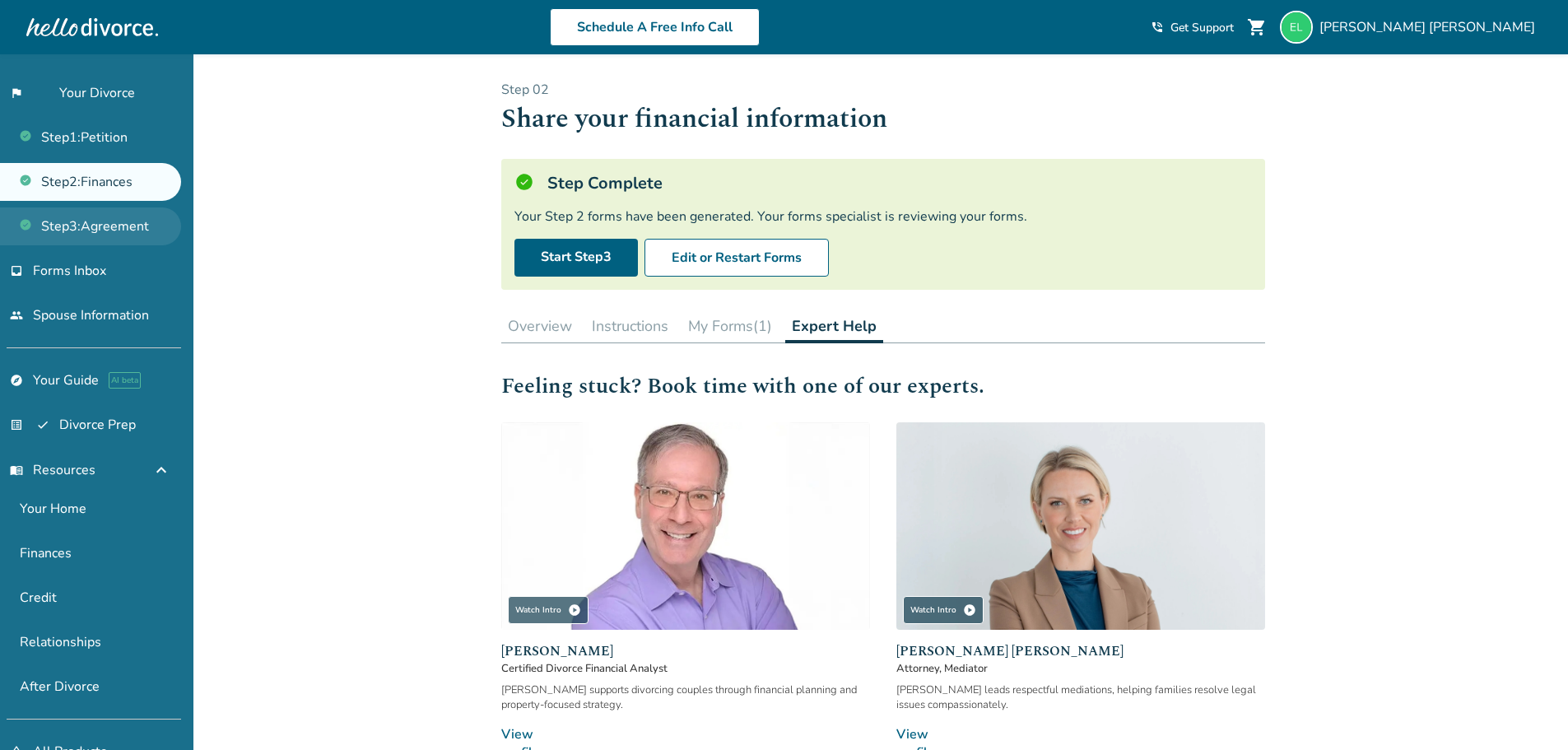
click at [94, 216] on link "Step 3 : Agreement" at bounding box center [91, 226] width 181 height 37
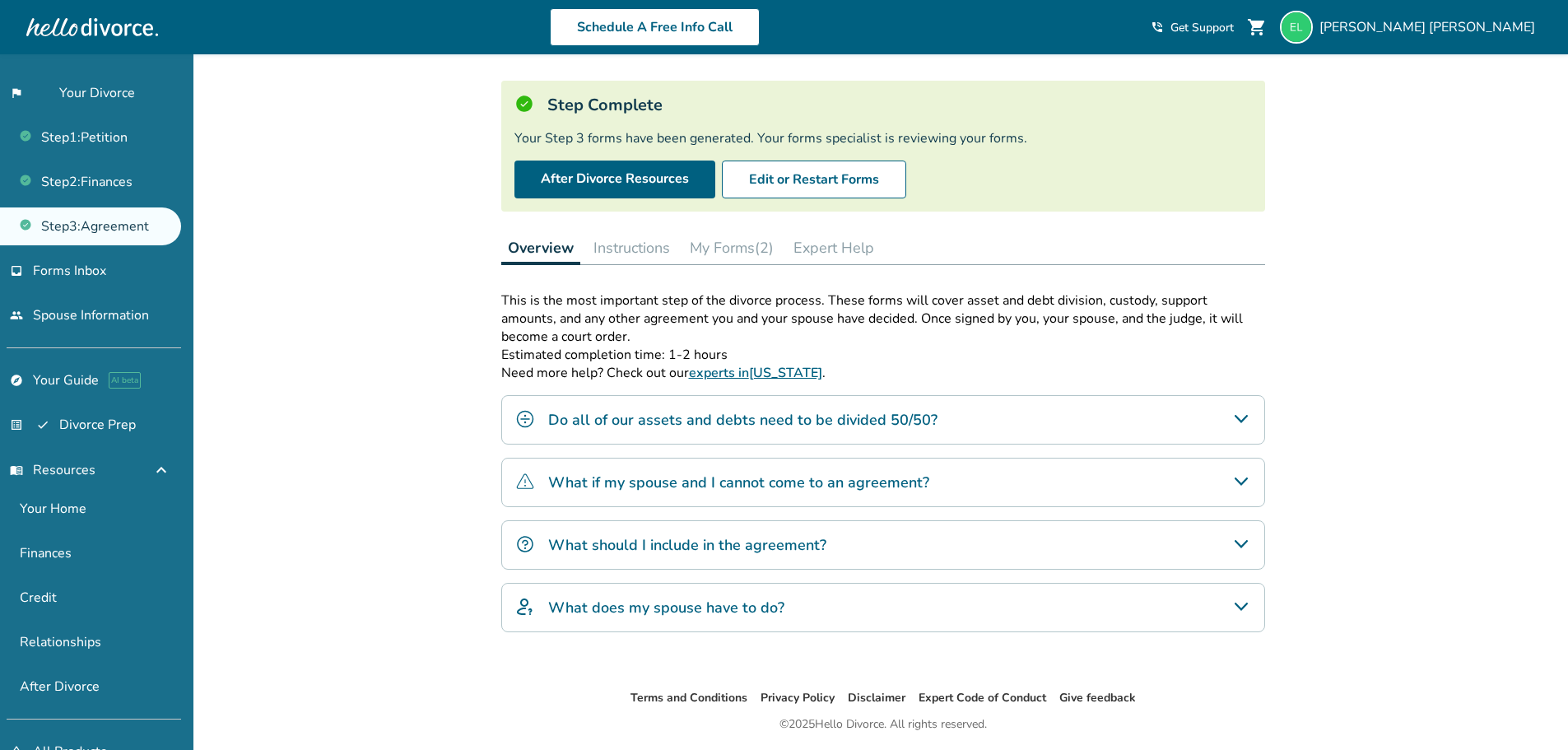
scroll to position [132, 0]
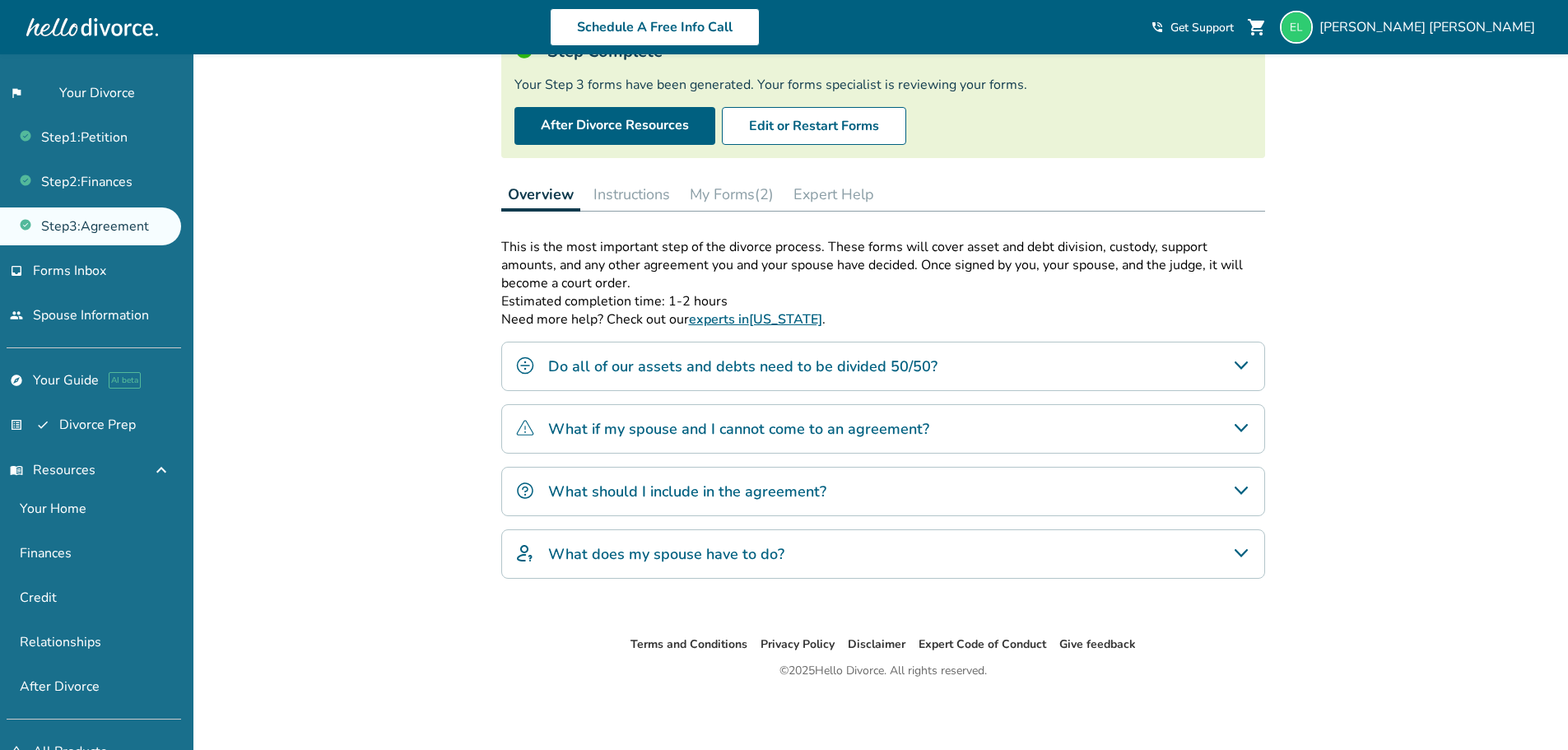
click at [826, 489] on div "What should I include in the agreement?" at bounding box center [883, 491] width 764 height 50
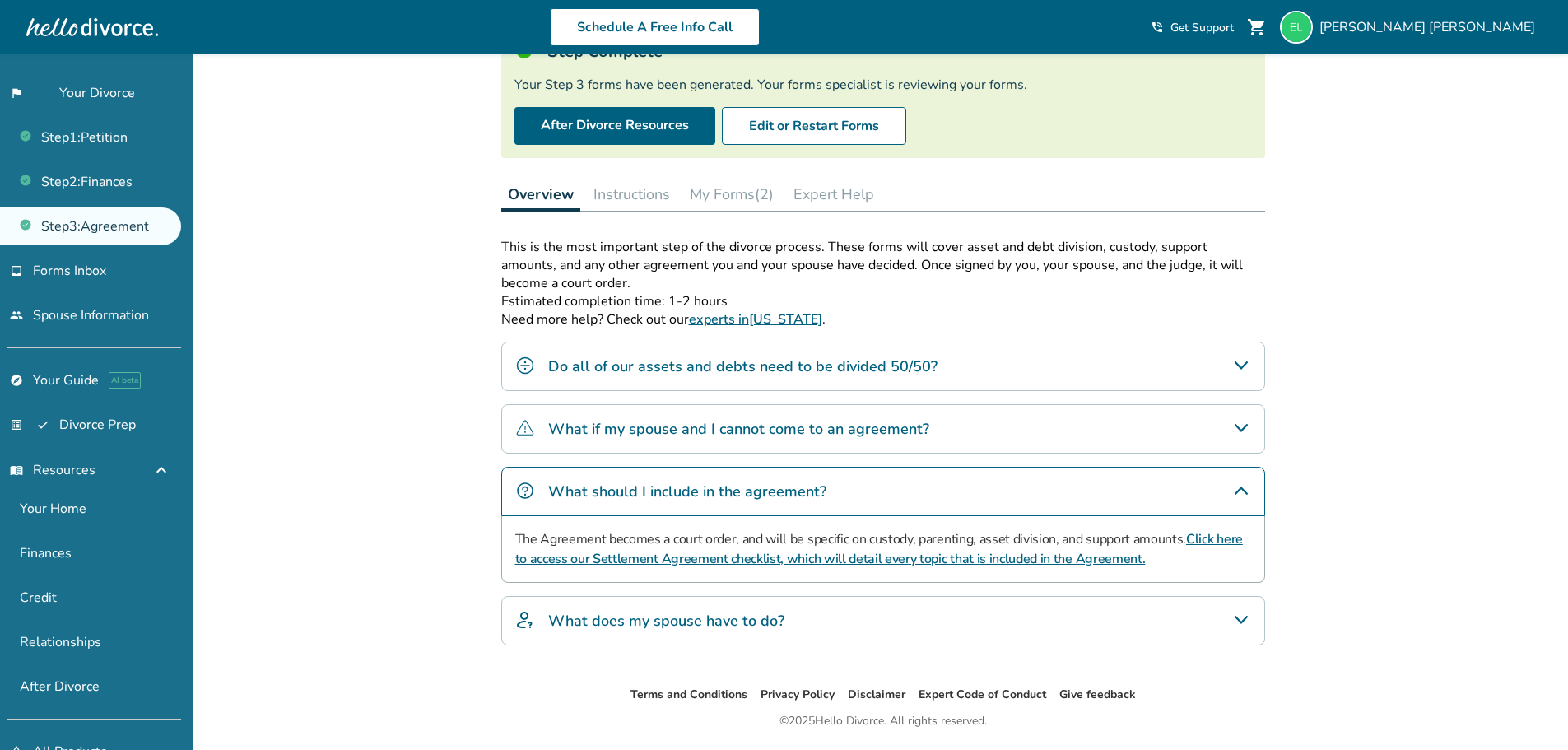
click at [362, 409] on div "Added to cart Step 0 3 Prepare your divorce agreement Step Complete Your Step 3…" at bounding box center [784, 361] width 1568 height 877
click at [91, 431] on link "list_alt_check Divorce Prep" at bounding box center [91, 425] width 181 height 37
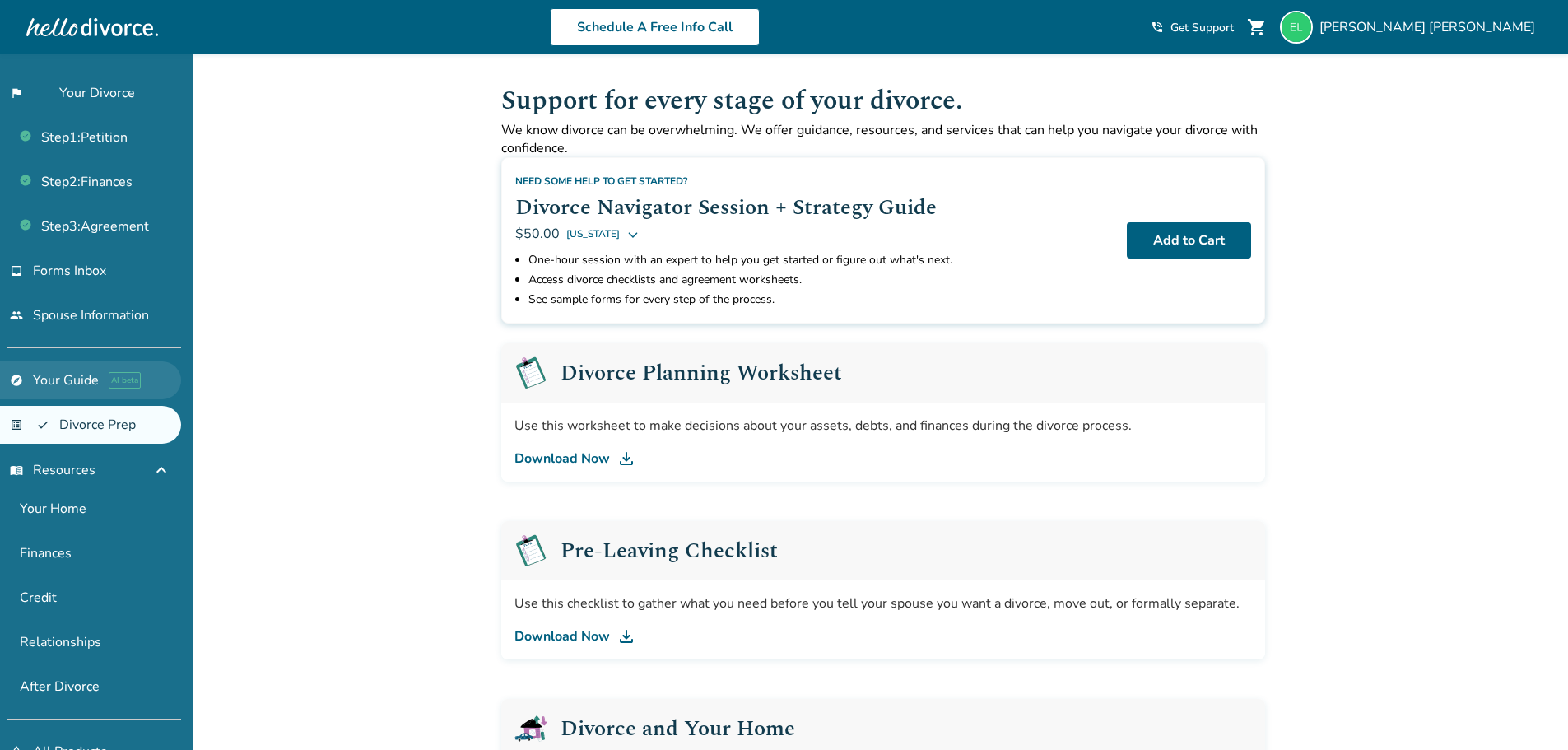
click at [77, 371] on link "explore Your Guide AI beta" at bounding box center [91, 380] width 181 height 37
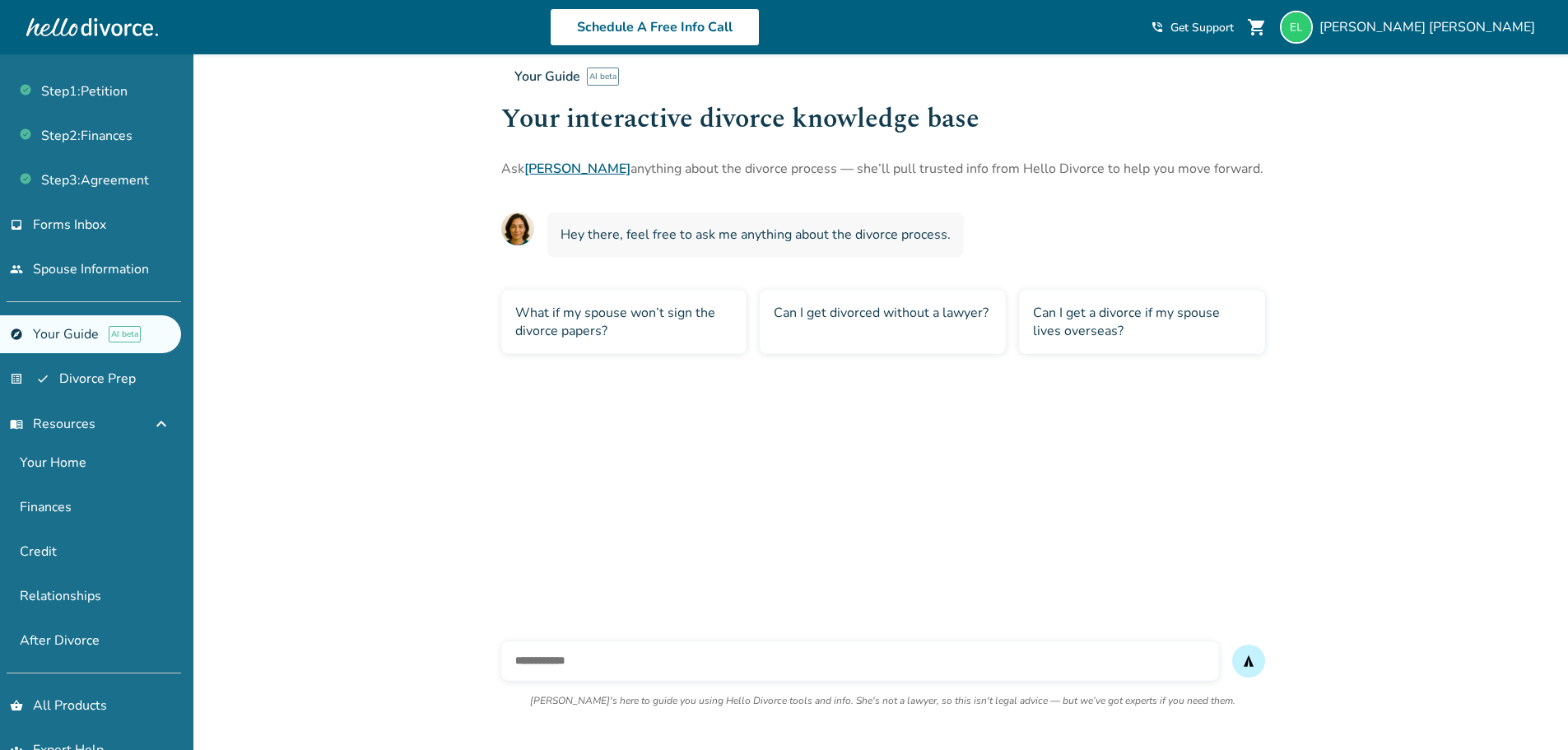
scroll to position [85, 0]
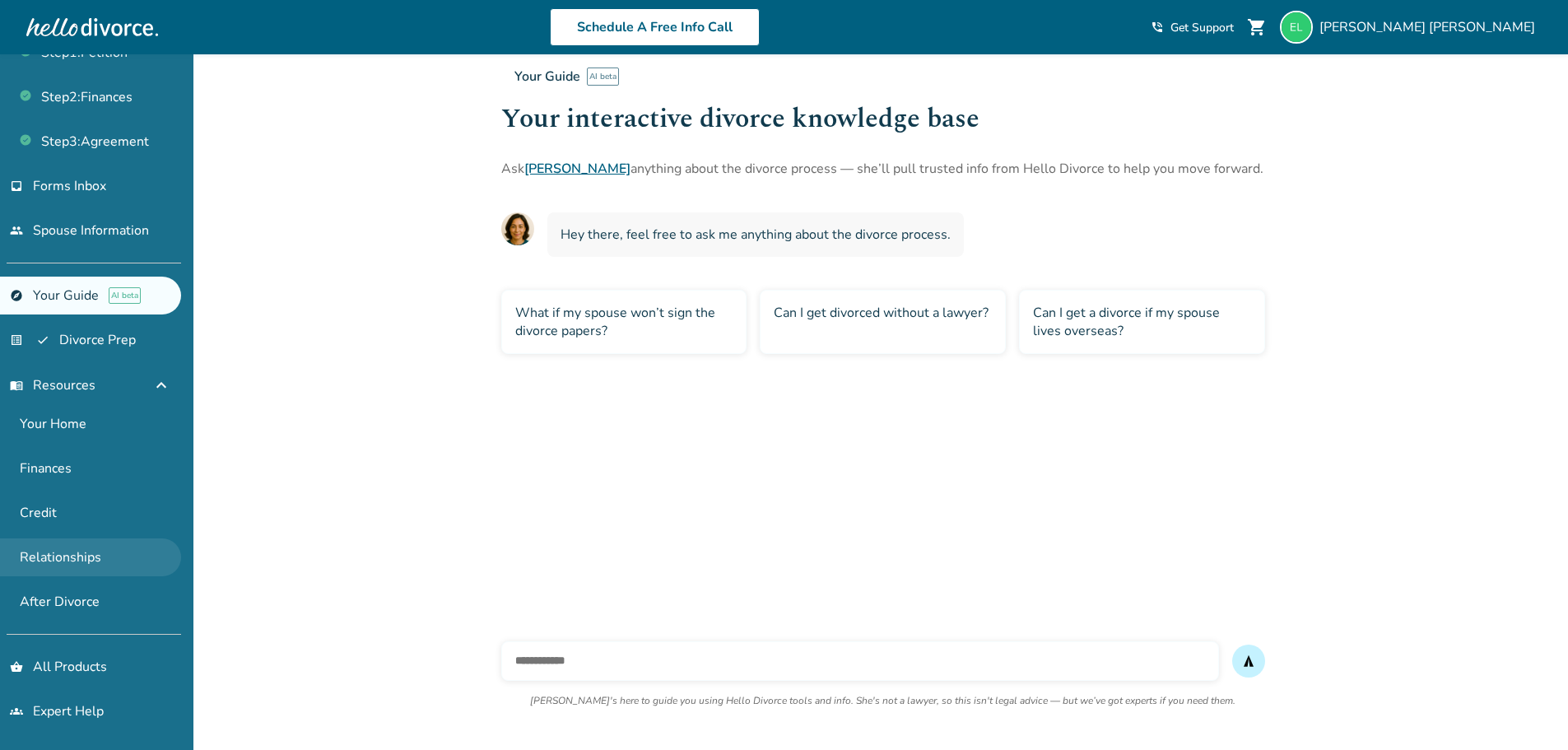
click at [102, 556] on link "Relationships" at bounding box center [91, 556] width 181 height 37
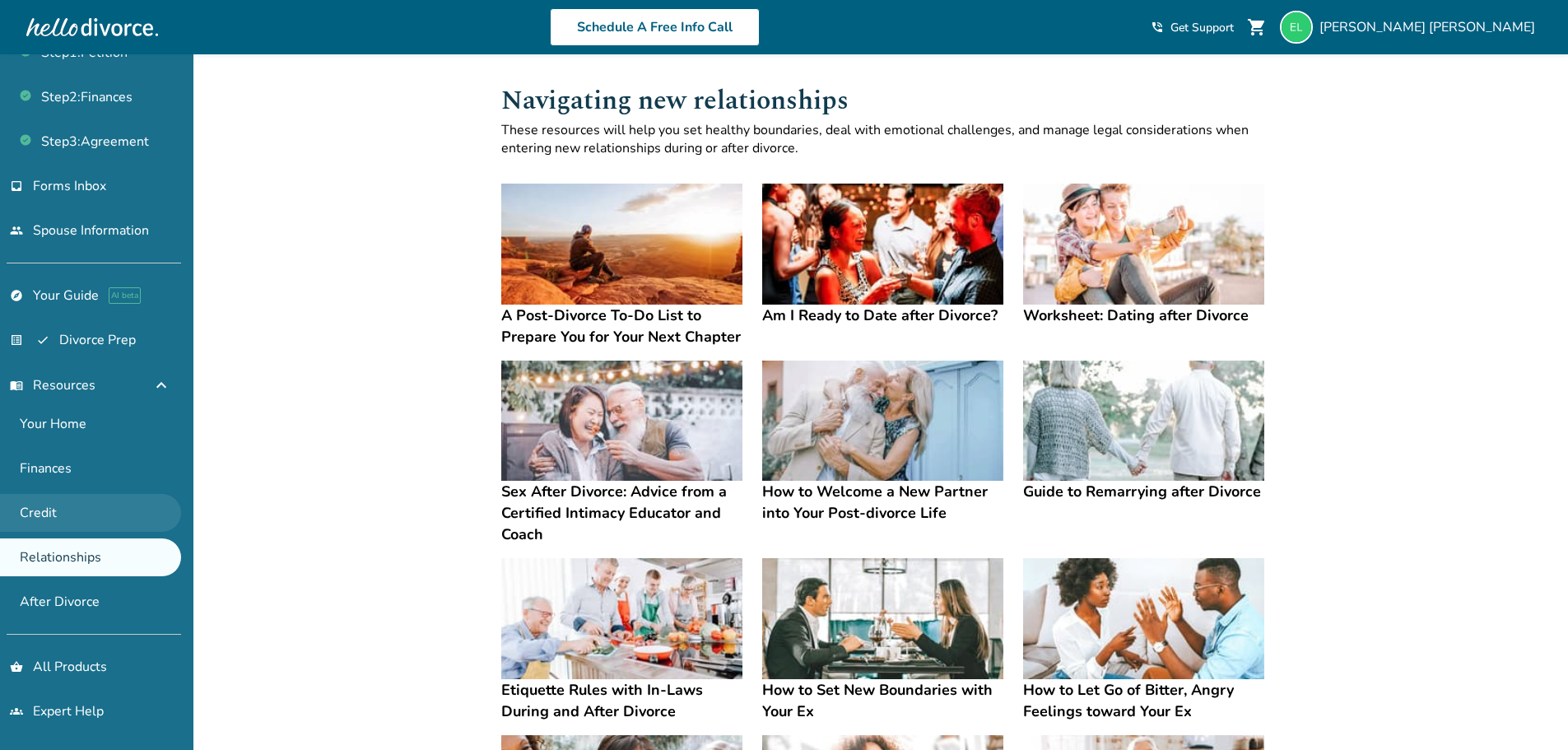
click at [68, 514] on link "Credit" at bounding box center [91, 512] width 181 height 37
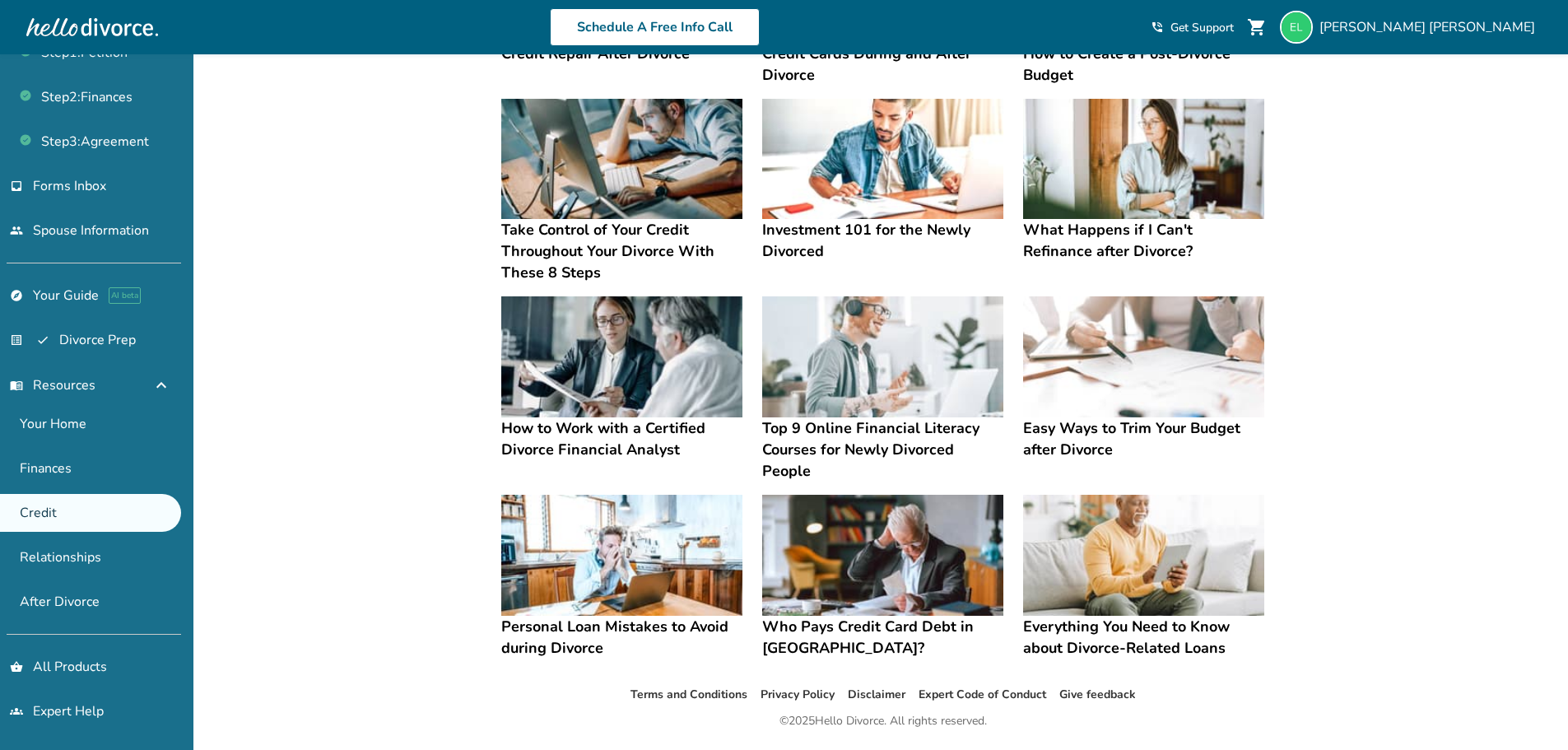
scroll to position [311, 0]
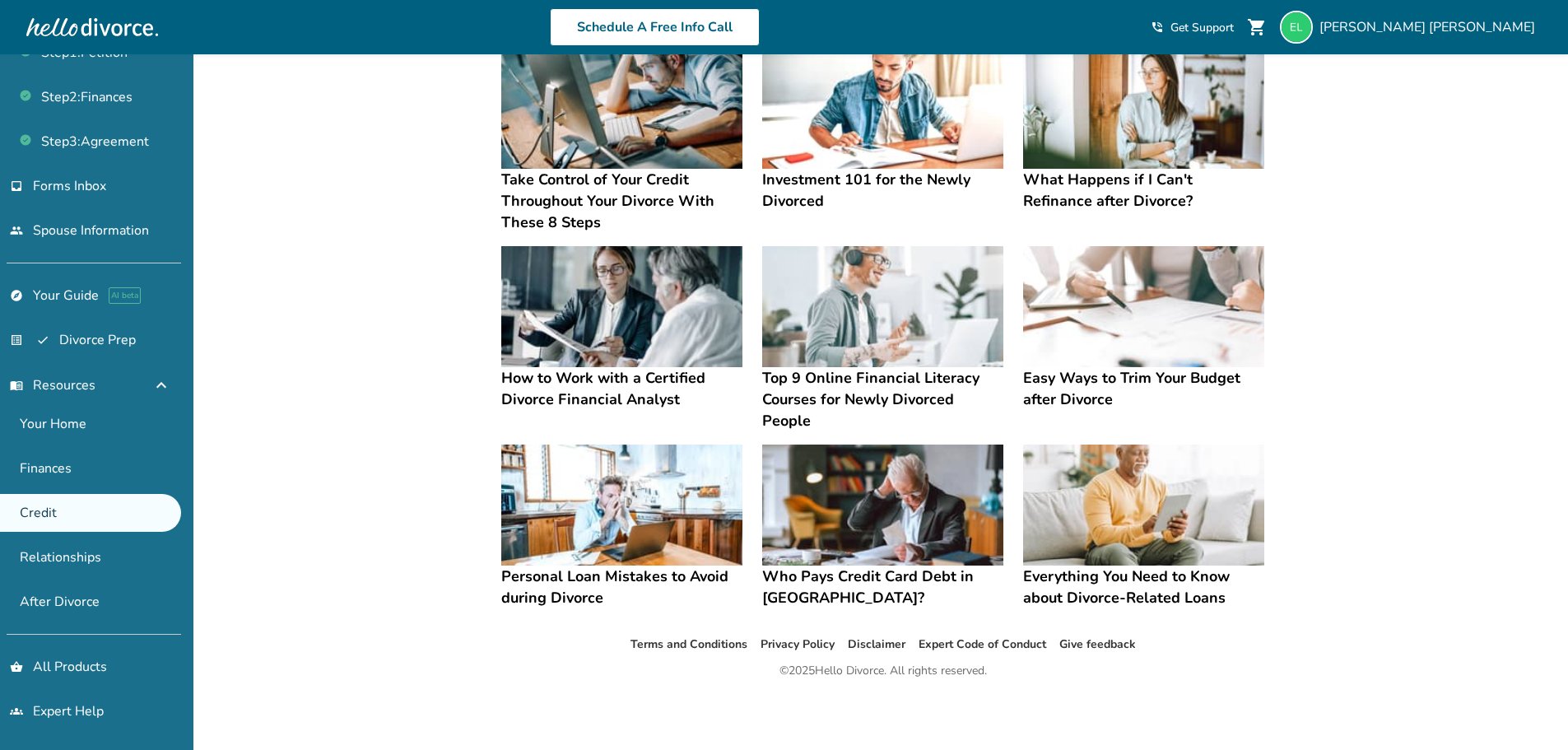
click at [908, 571] on h4 "Who Pays Credit Card Debt in [GEOGRAPHIC_DATA]?" at bounding box center [883, 586] width 241 height 43
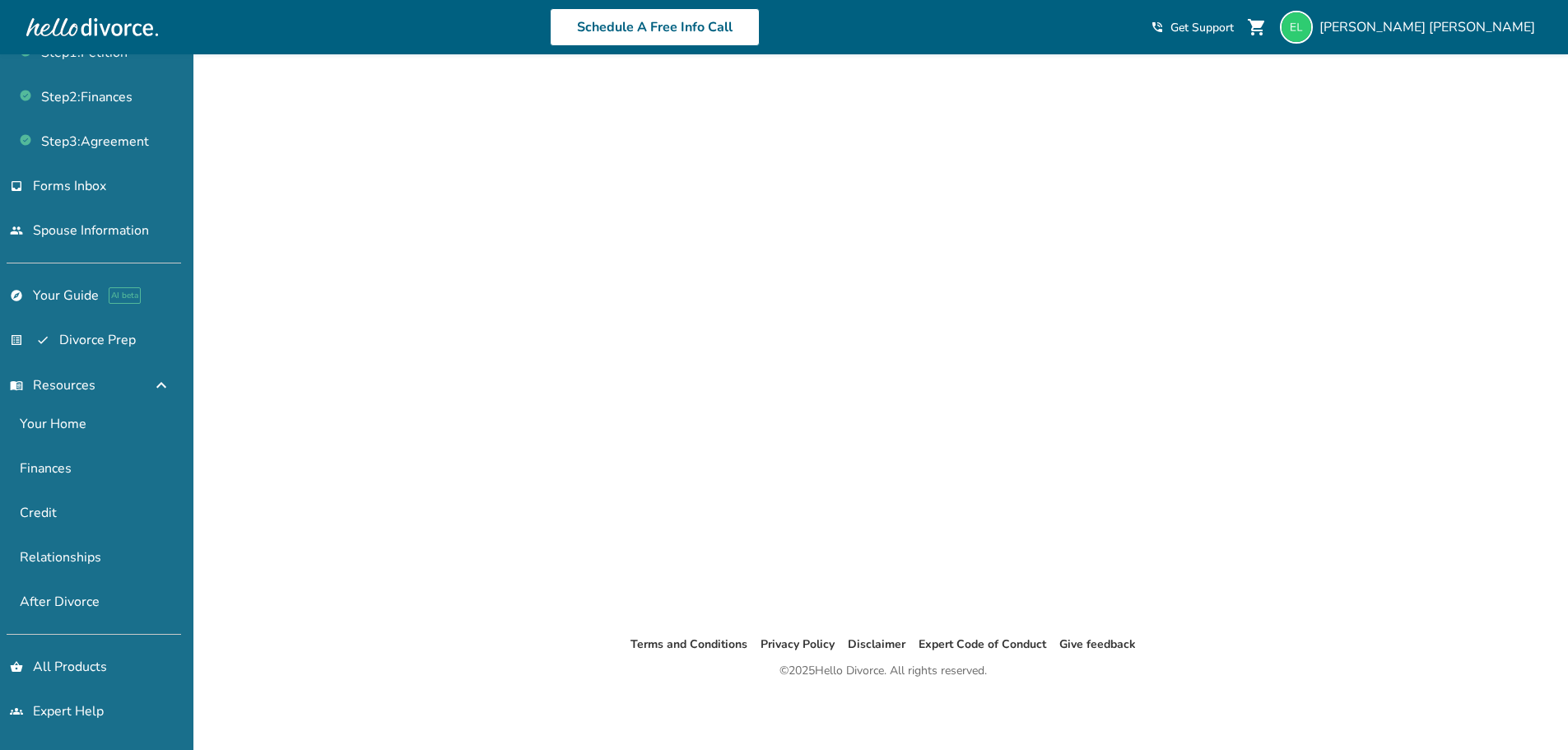
scroll to position [311, 0]
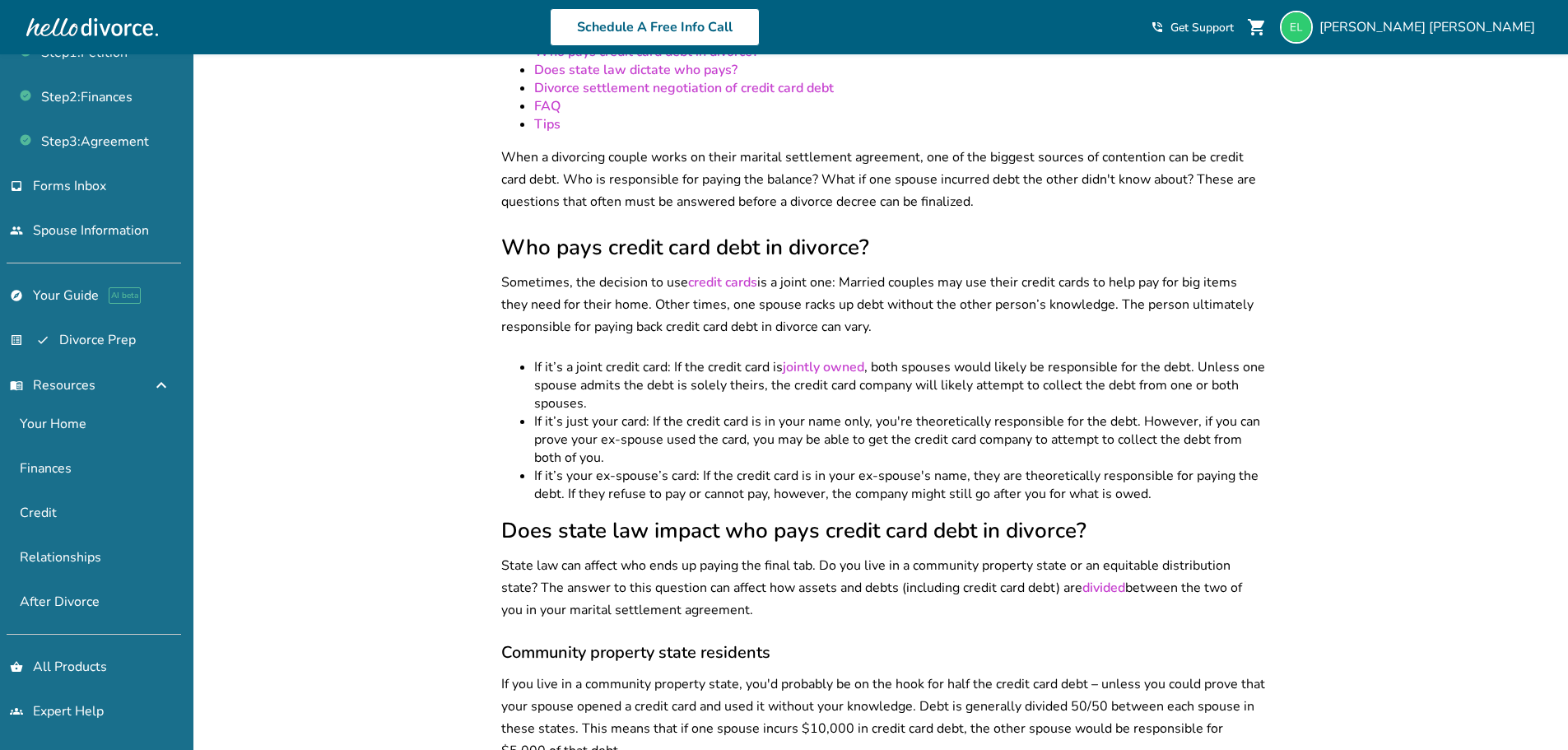
click at [1138, 233] on h2 "Who pays credit card debt in divorce?" at bounding box center [883, 247] width 764 height 29
click at [1036, 432] on li "If it’s just your card: If the credit card is in your name only, you're theoret…" at bounding box center [899, 440] width 731 height 54
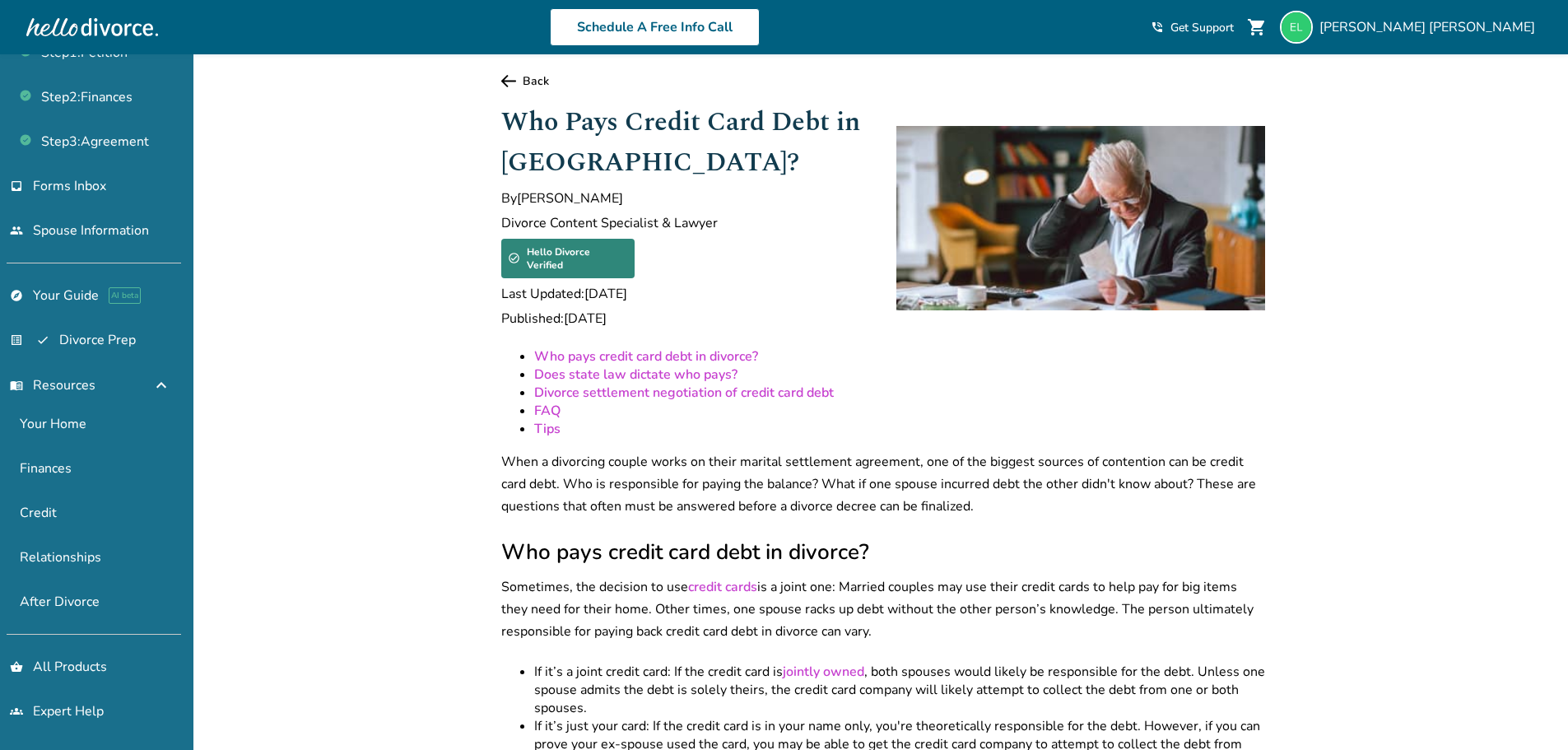
scroll to position [0, 0]
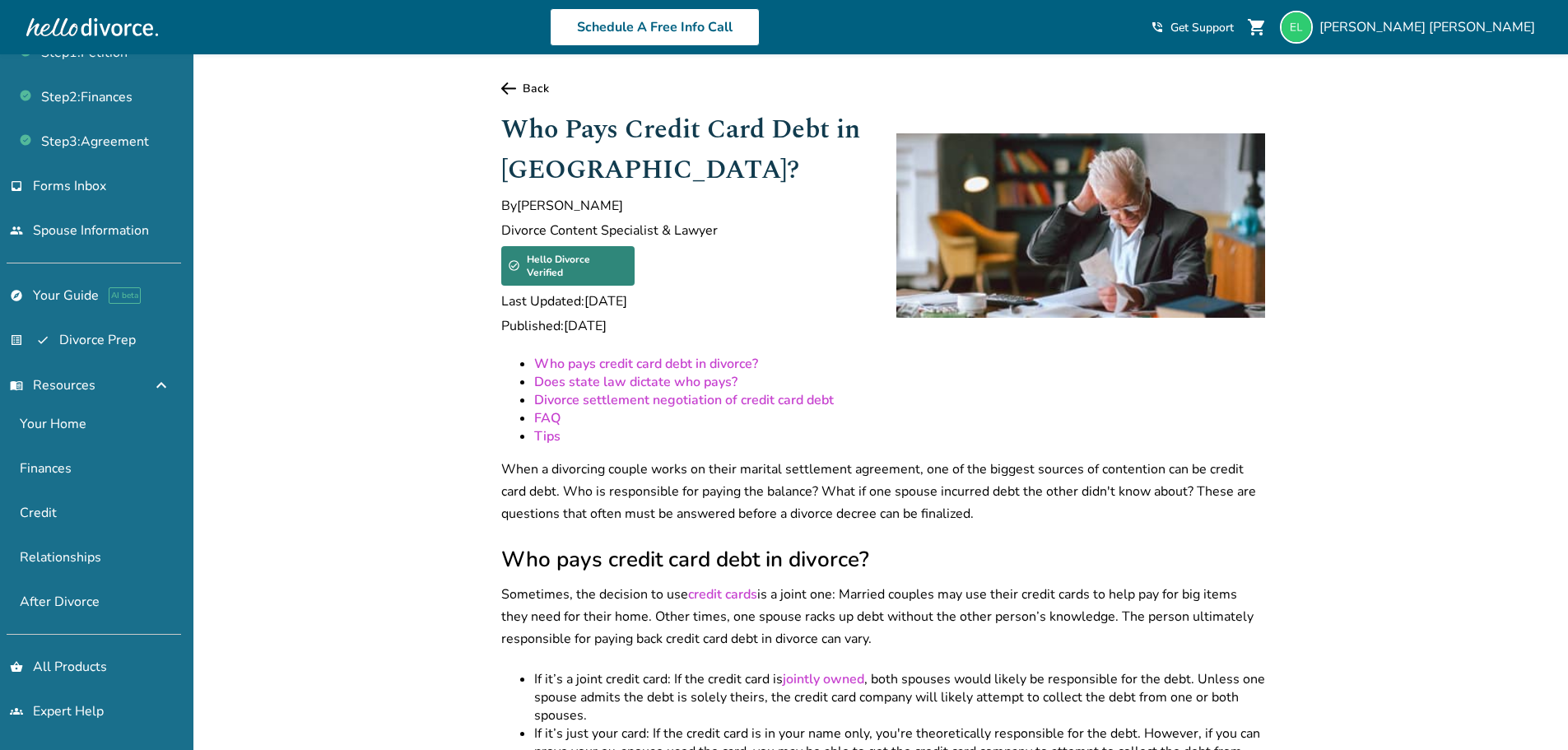
click at [524, 94] on link "Back" at bounding box center [883, 88] width 764 height 16
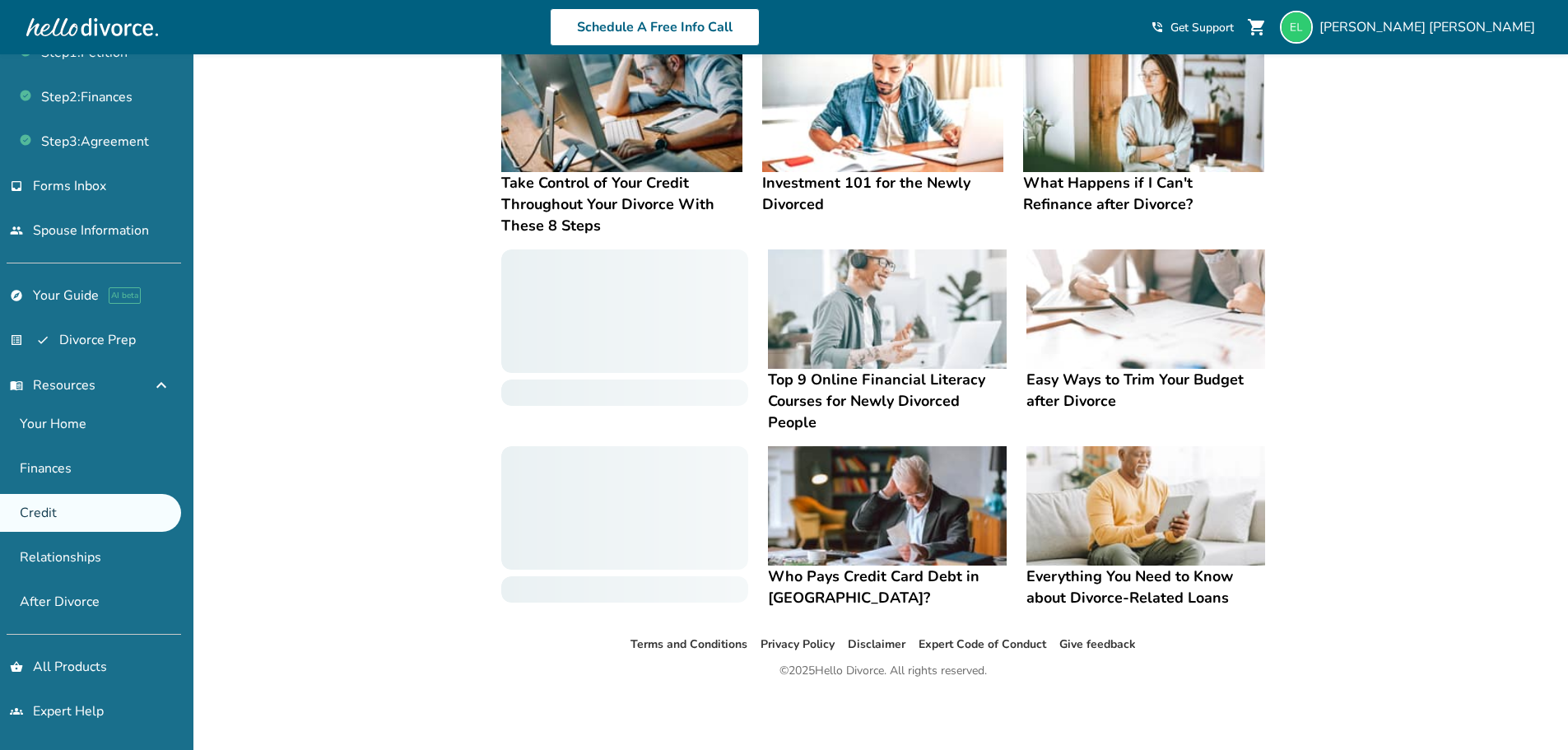
scroll to position [311, 0]
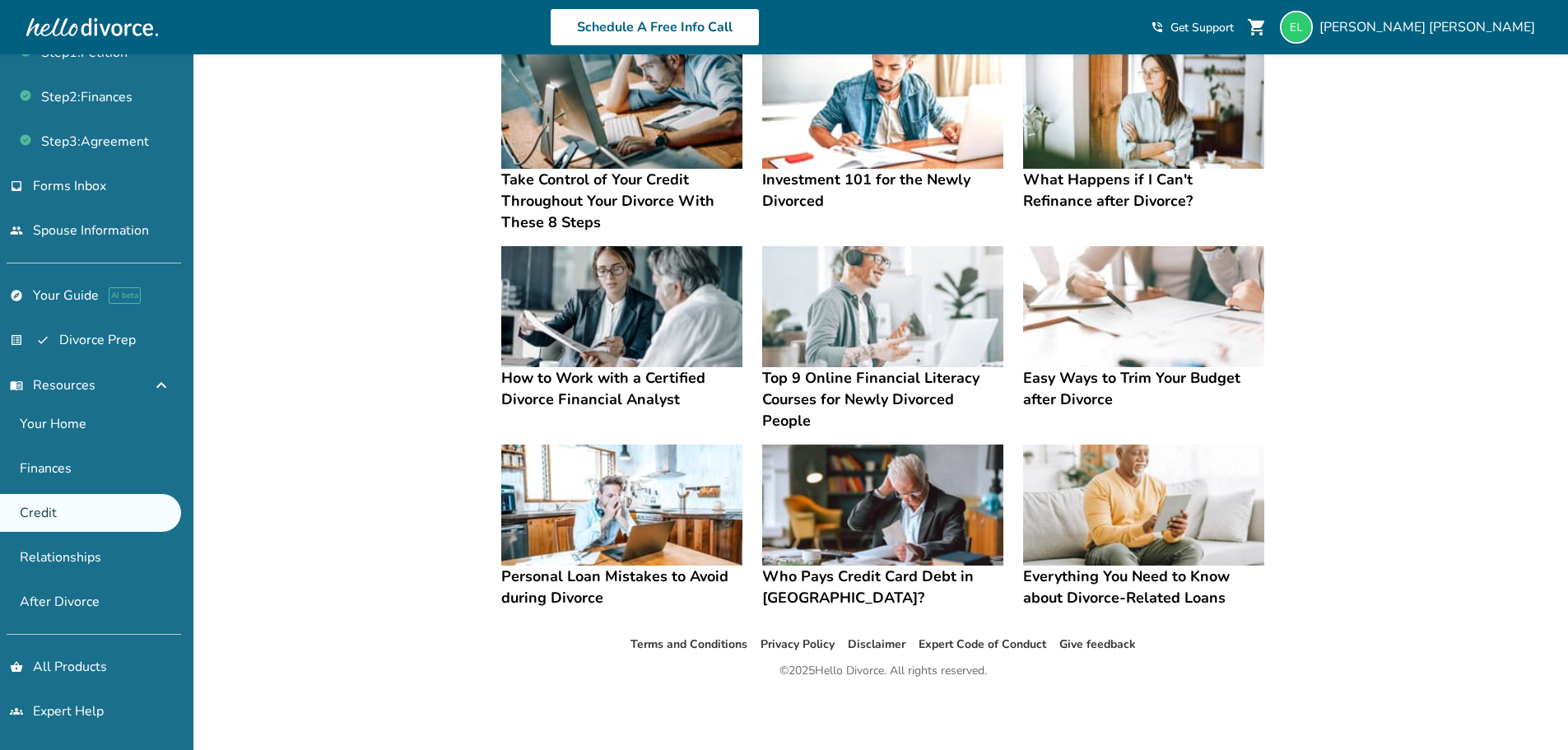
click at [225, 250] on div "Added to cart Resources to improve your credit The resources below will help yo…" at bounding box center [784, 246] width 1568 height 1007
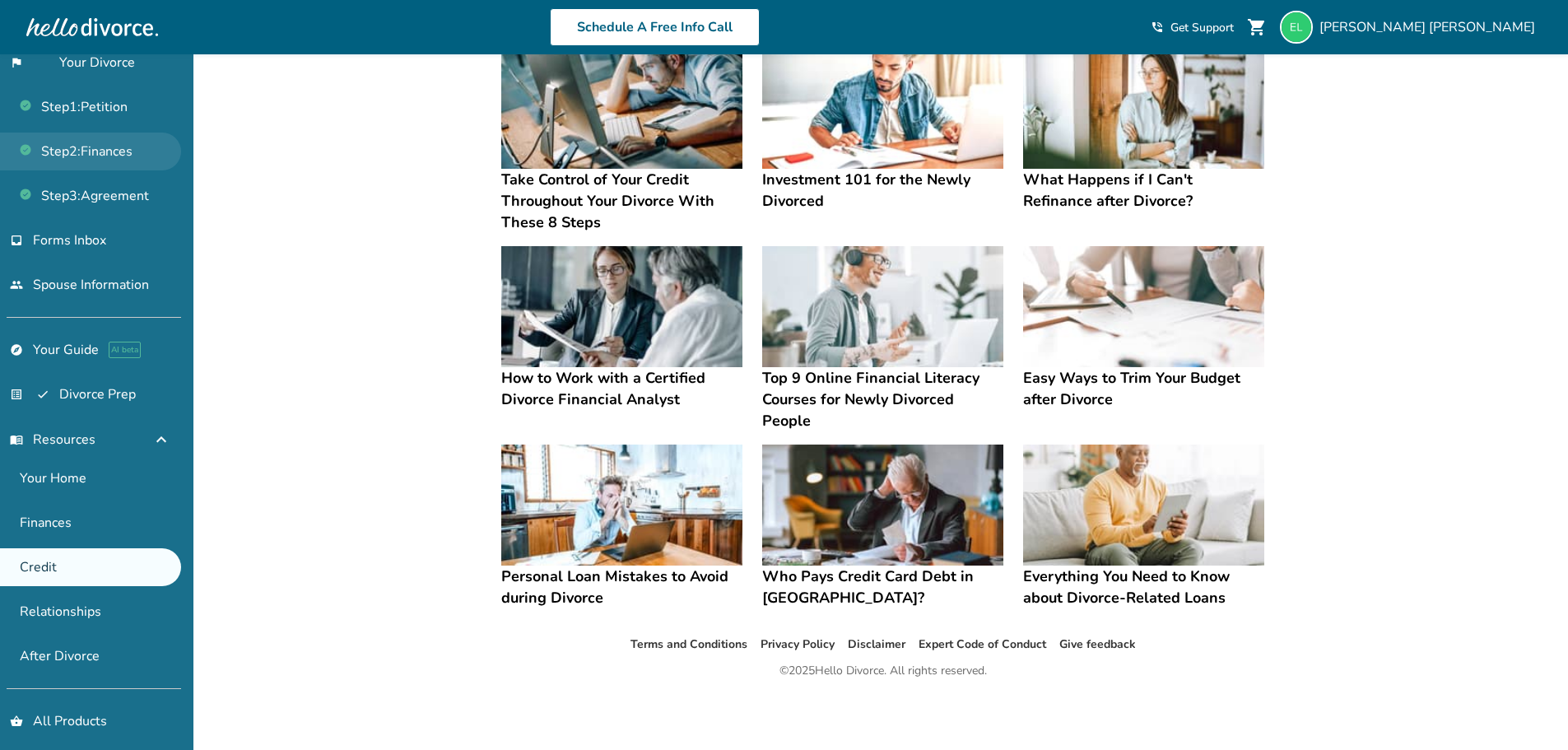
scroll to position [0, 0]
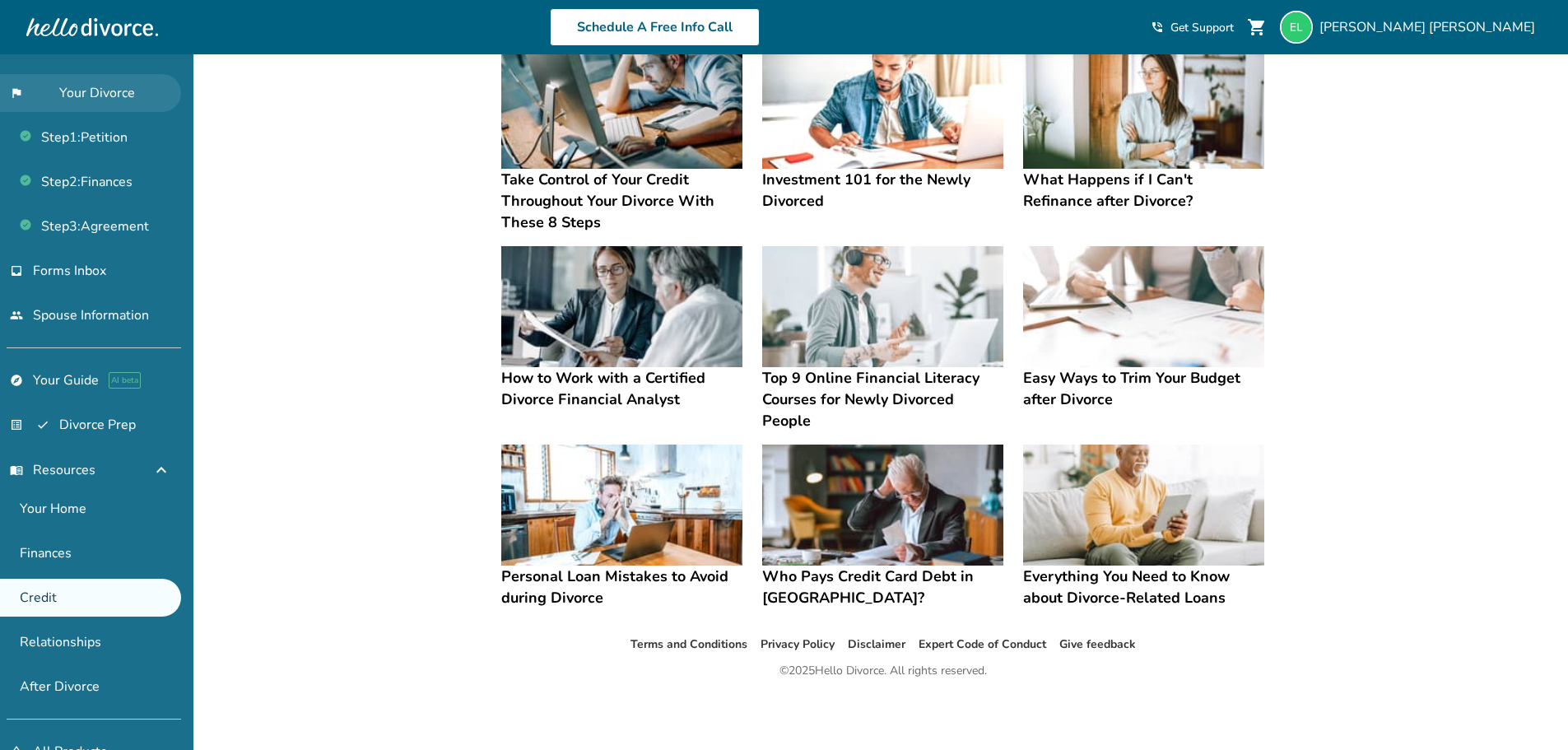
click at [100, 98] on link "flag_2 Your Divorce" at bounding box center [91, 93] width 181 height 37
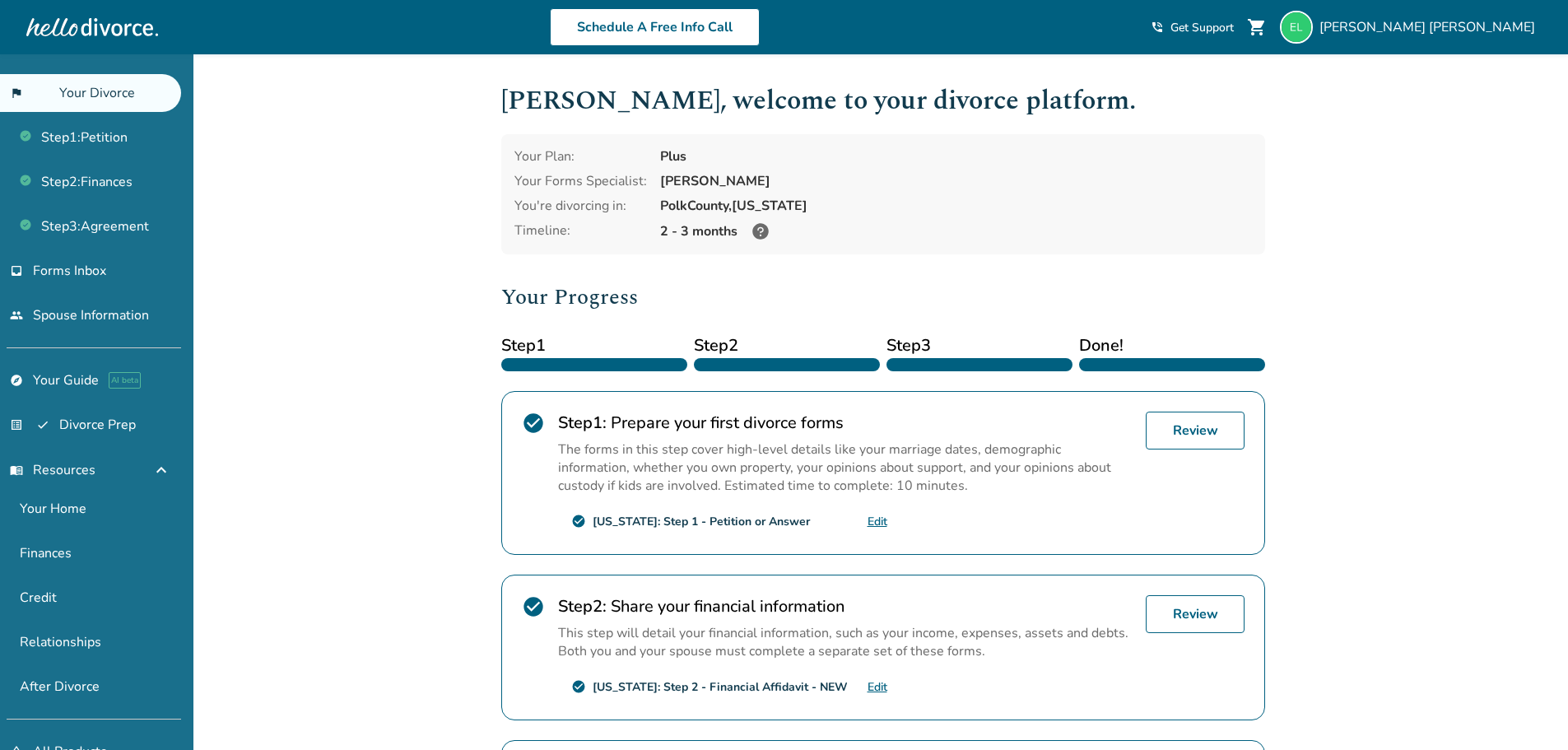
click at [1389, 333] on div "Added to cart [PERSON_NAME] , welcome to your divorce platform. Your Plan: Plus…" at bounding box center [784, 575] width 1568 height 1042
